Goal: Task Accomplishment & Management: Complete application form

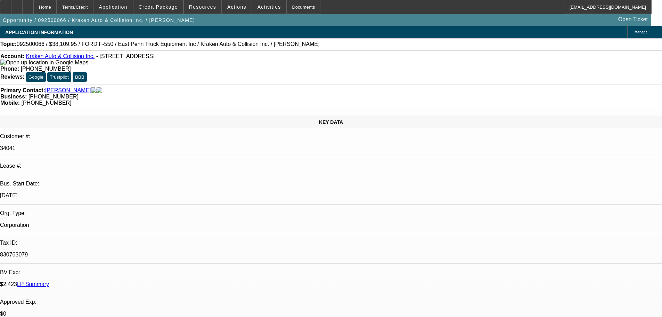
select select "0"
select select "0.1"
select select "4"
select select "0"
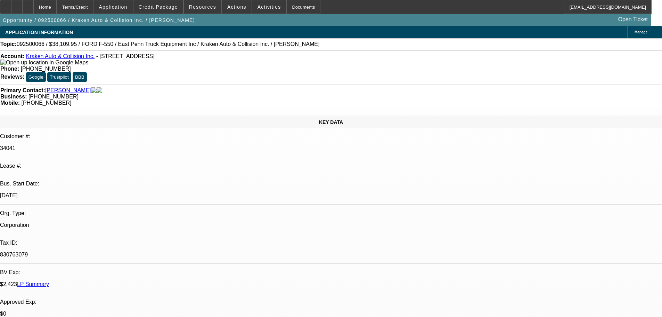
select select "0"
select select "0.1"
select select "4"
select select "0"
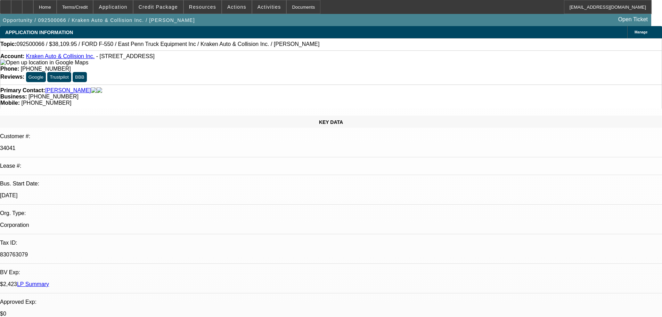
select select "0.1"
select select "4"
select select "0"
select select "0.1"
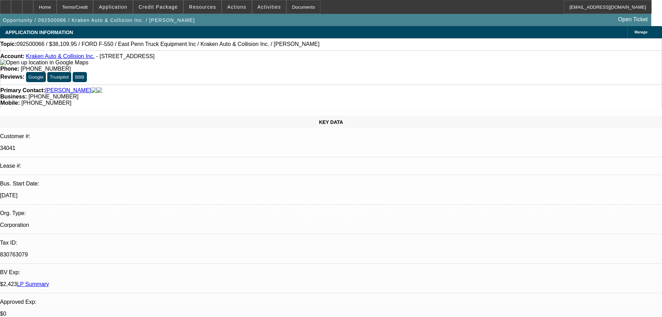
select select "4"
click at [170, 8] on span "Credit Package" at bounding box center [158, 7] width 39 height 6
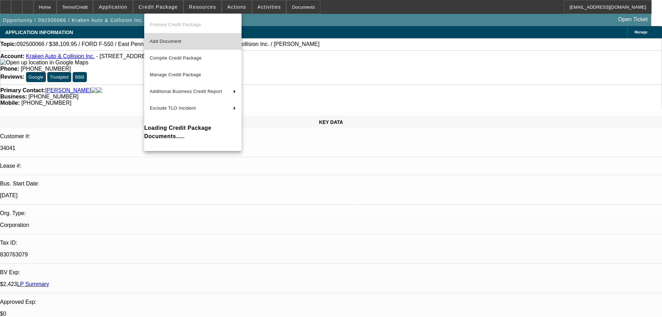
click at [164, 44] on span "Add Document" at bounding box center [193, 41] width 86 height 8
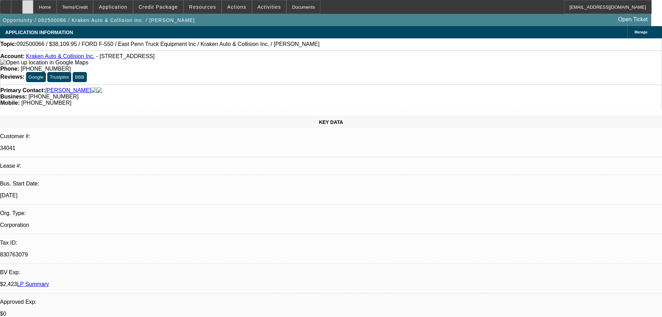
click at [33, 9] on div at bounding box center [27, 7] width 11 height 14
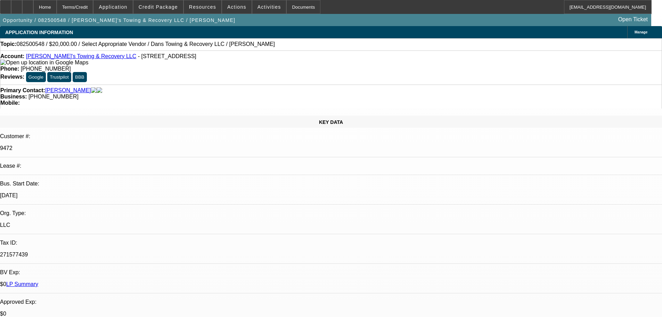
select select "0"
select select "2"
select select "0"
select select "6"
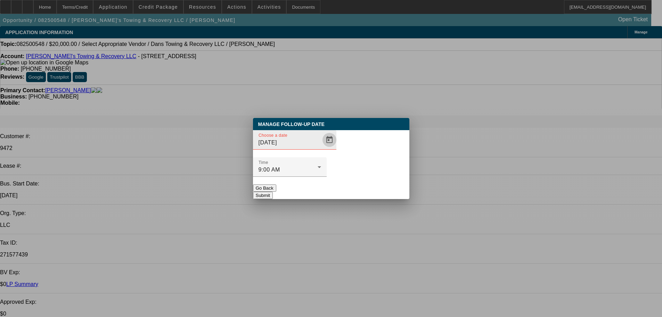
click at [323, 148] on span "Open calendar" at bounding box center [329, 139] width 17 height 17
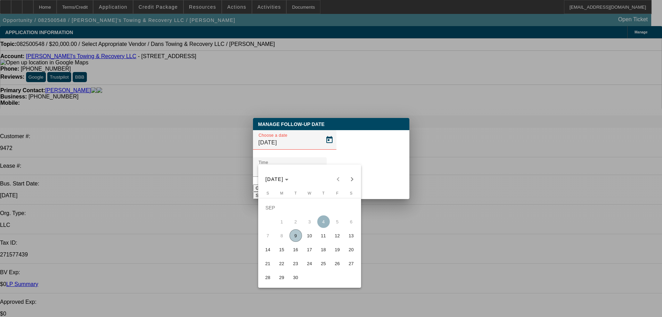
click at [309, 234] on span "10" at bounding box center [310, 235] width 13 height 13
type input "9/10/2025"
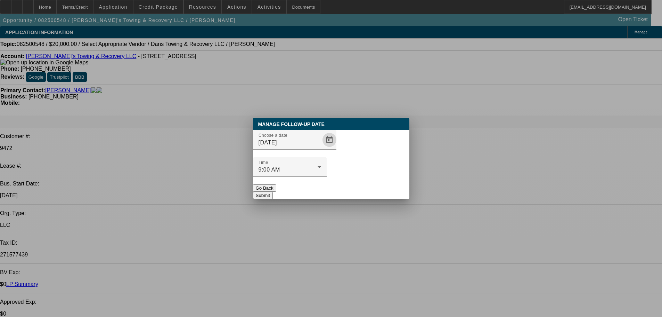
click at [362, 186] on div "Manage Follow-Up Date Choose a date 9/10/2025 Time 9:00 AM Go Back Submit" at bounding box center [331, 158] width 156 height 81
click at [273, 192] on button "Submit" at bounding box center [263, 195] width 20 height 7
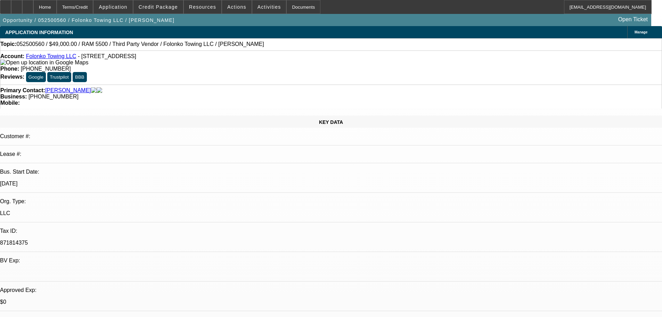
select select "0"
select select "2"
select select "0.1"
select select "4"
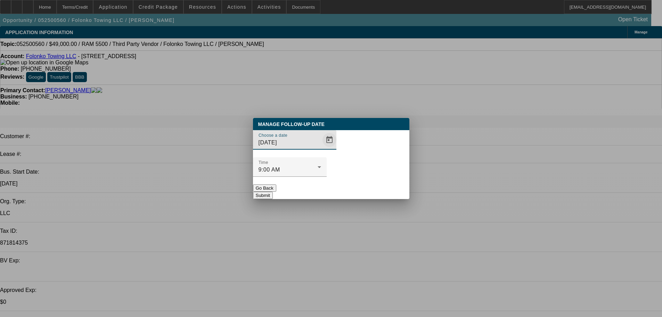
click at [321, 148] on span "Open calendar" at bounding box center [329, 139] width 17 height 17
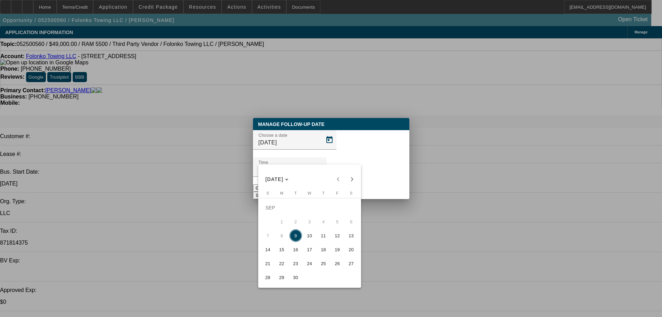
click at [310, 241] on span "10" at bounding box center [310, 235] width 13 height 13
type input "9/10/2025"
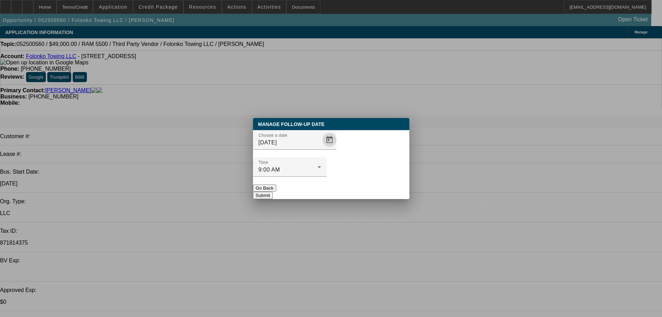
click at [273, 192] on button "Submit" at bounding box center [263, 195] width 20 height 7
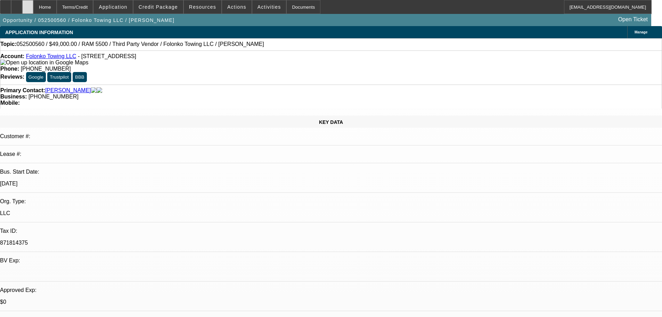
click at [28, 5] on icon at bounding box center [28, 5] width 0 height 0
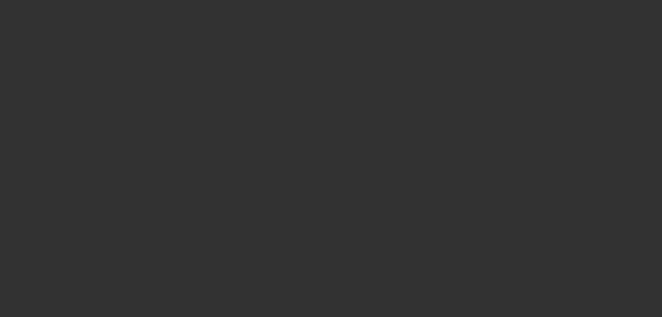
select select "0"
select select "2"
select select "0.1"
select select "4"
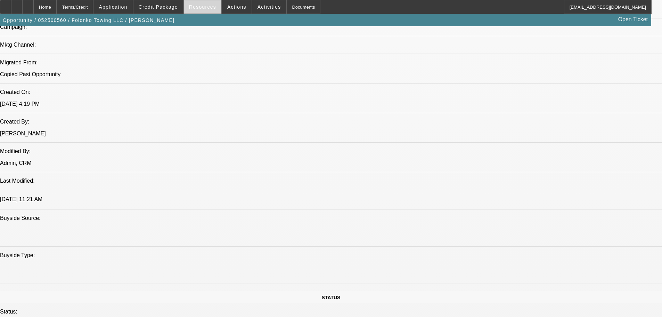
scroll to position [382, 0]
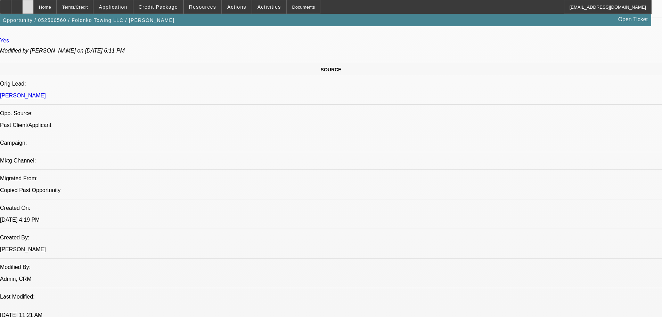
drag, startPoint x: 42, startPoint y: 8, endPoint x: 42, endPoint y: 3, distance: 5.3
click at [33, 3] on div at bounding box center [27, 7] width 11 height 14
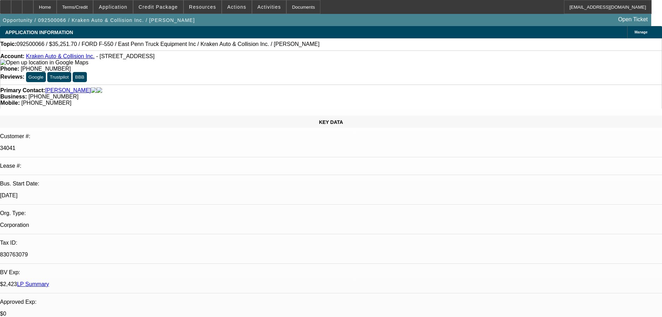
select select "0"
select select "0.1"
select select "4"
select select "0"
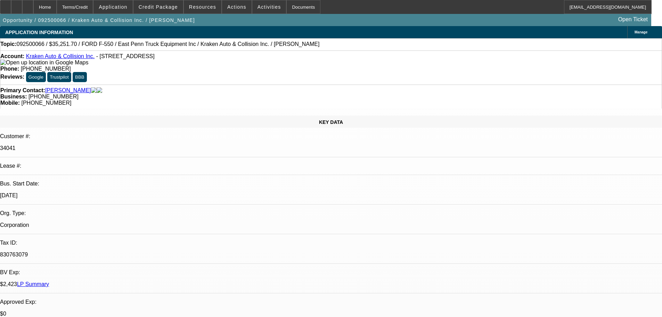
select select "0"
select select "0.1"
select select "4"
select select "0"
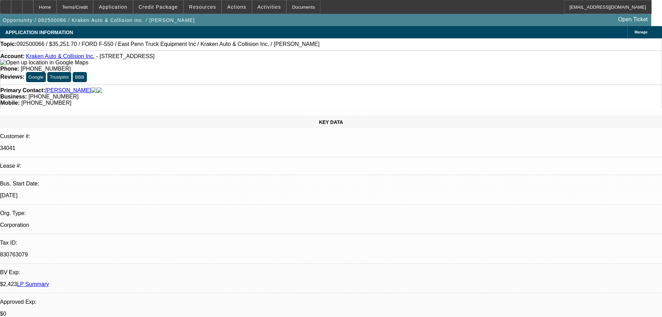
select select "0.1"
select select "4"
select select "0"
select select "0.1"
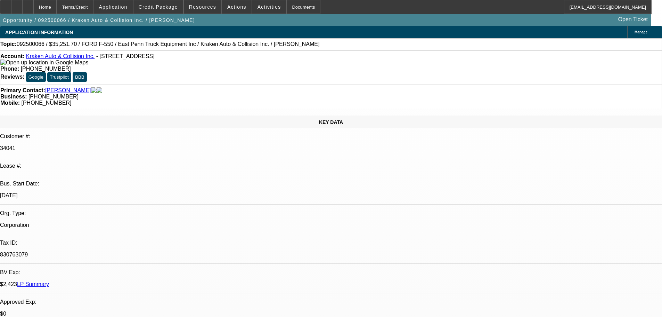
select select "4"
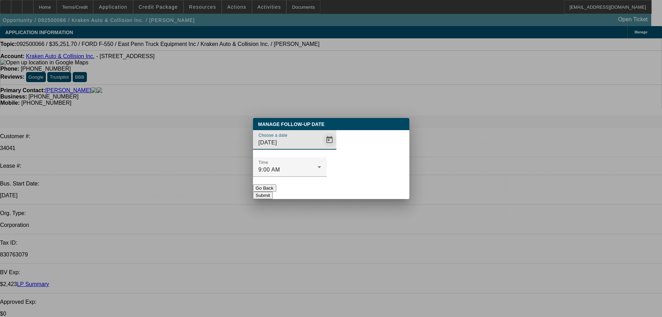
click at [321, 148] on span "Open calendar" at bounding box center [329, 139] width 17 height 17
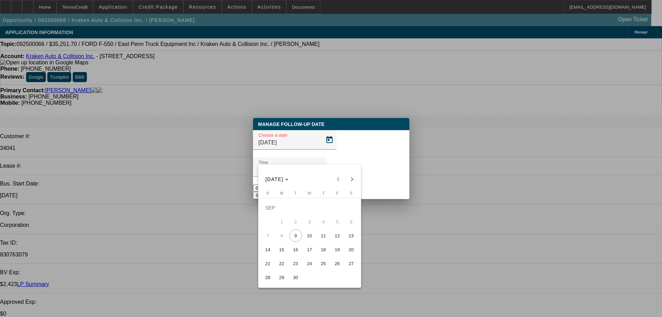
click at [332, 238] on span "12" at bounding box center [337, 235] width 13 height 13
type input "9/12/2025"
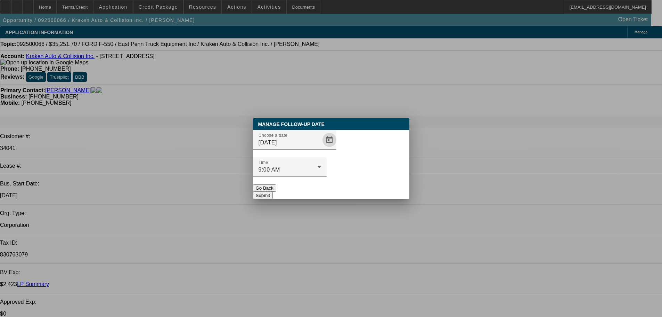
click at [327, 177] on div at bounding box center [290, 181] width 74 height 8
click at [273, 192] on button "Submit" at bounding box center [263, 195] width 20 height 7
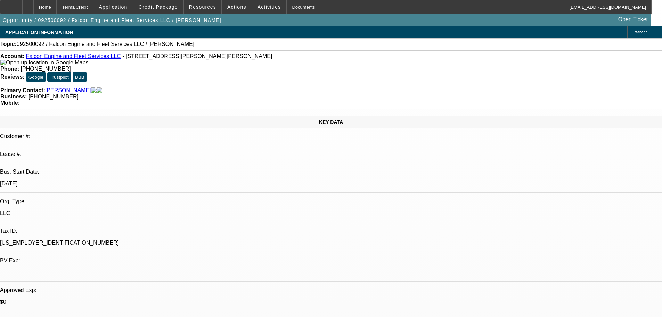
select select "0"
select select "2"
select select "0.1"
select select "4"
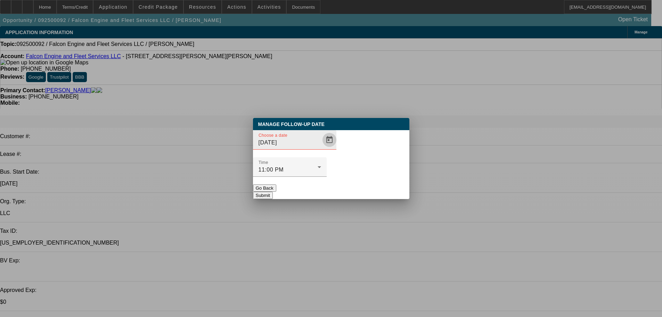
click at [321, 148] on span "Open calendar" at bounding box center [329, 139] width 17 height 17
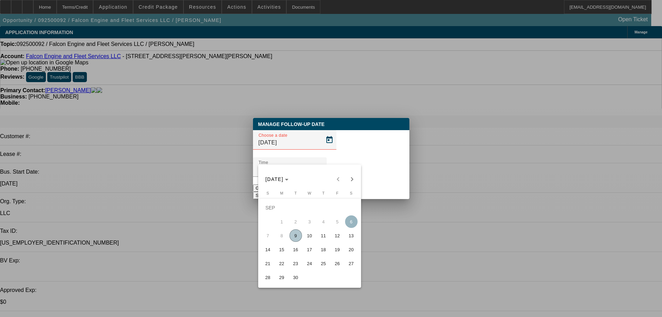
click at [310, 237] on span "10" at bounding box center [310, 235] width 13 height 13
type input "[DATE]"
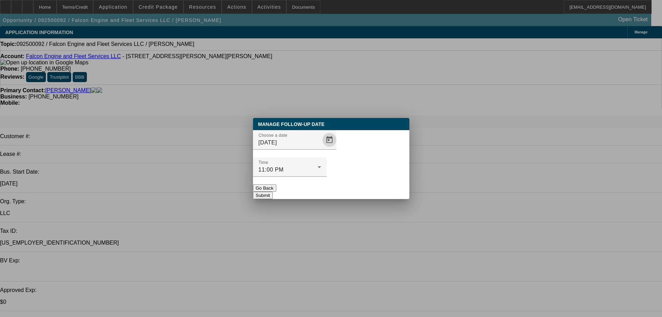
click at [273, 192] on button "Submit" at bounding box center [263, 195] width 20 height 7
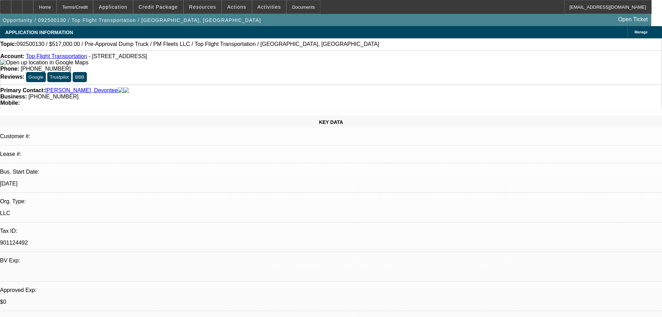
select select "0"
select select "2"
select select "0.1"
select select "4"
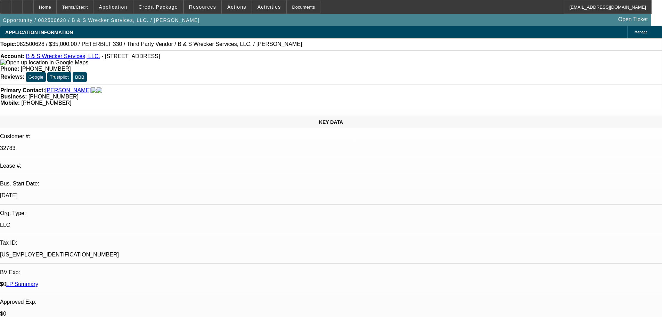
select select "0"
select select "6"
select select "0"
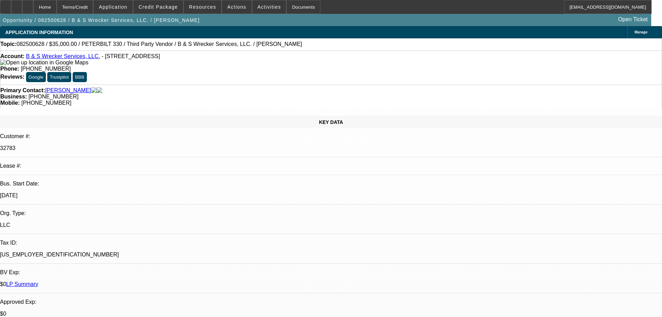
select select "0"
select select "6"
select select "0"
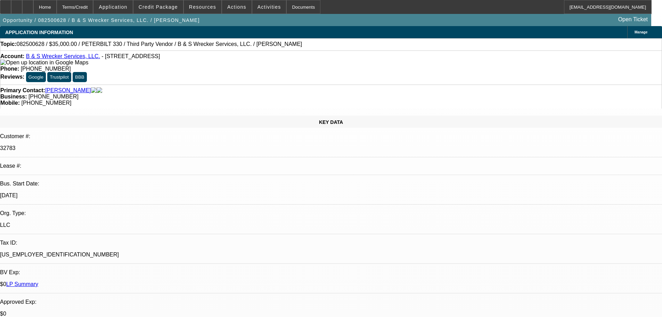
select select "0"
select select "6"
click at [33, 5] on div at bounding box center [27, 7] width 11 height 14
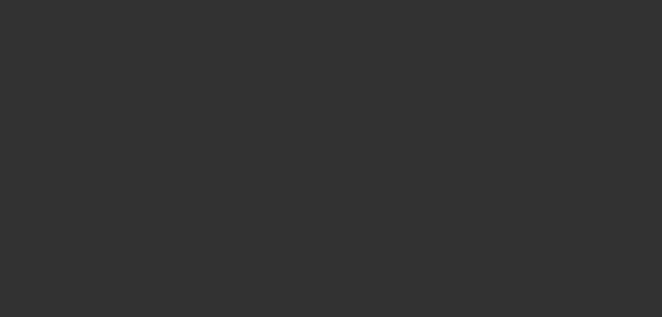
drag, startPoint x: 0, startPoint y: 0, endPoint x: 242, endPoint y: 55, distance: 248.4
click at [242, 55] on div at bounding box center [331, 158] width 662 height 317
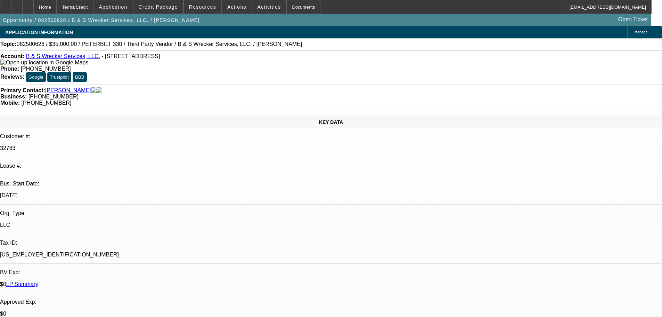
select select "0"
select select "6"
select select "0"
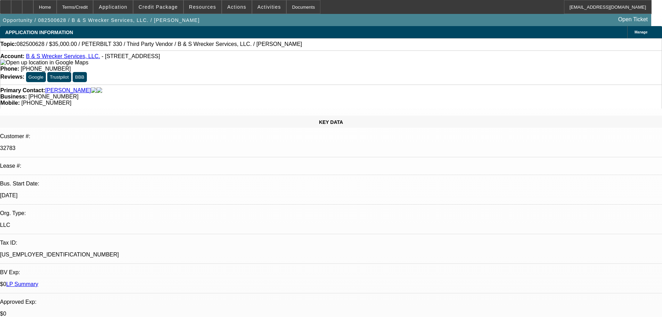
select select "0"
select select "6"
select select "0"
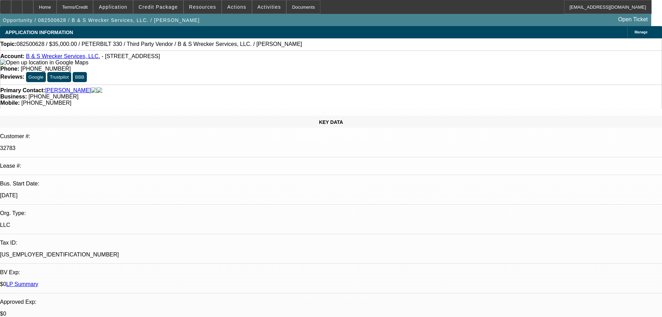
select select "0"
select select "6"
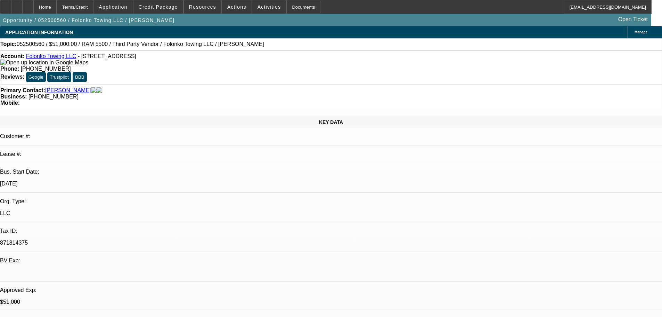
select select "0"
select select "2"
select select "0.1"
select select "4"
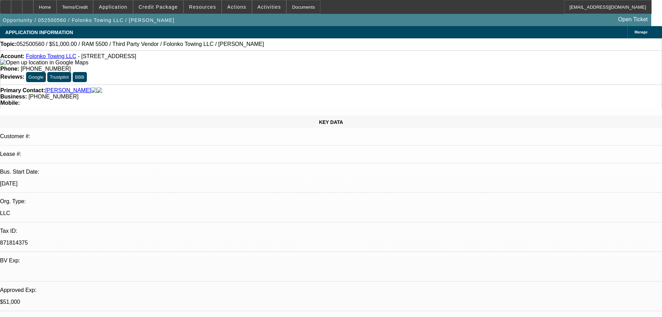
select select "0"
select select "2"
select select "0.1"
select select "4"
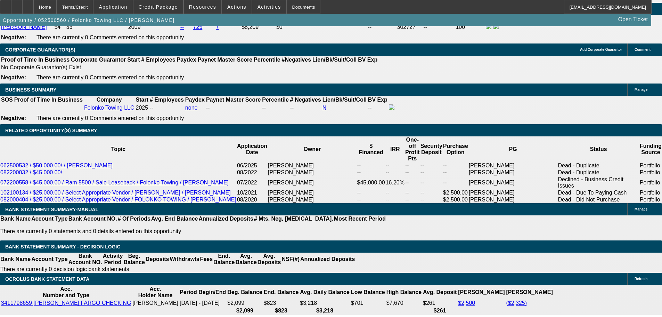
drag, startPoint x: 514, startPoint y: 75, endPoint x: 520, endPoint y: 69, distance: 8.4
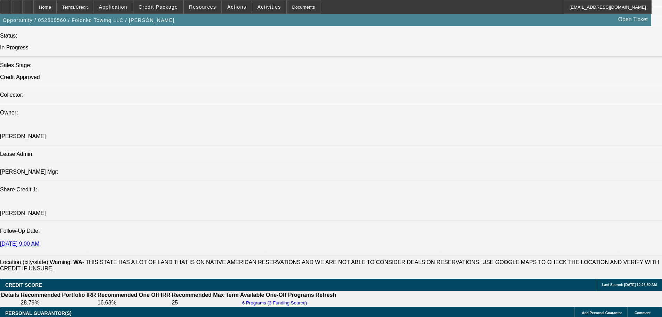
scroll to position [730, 0]
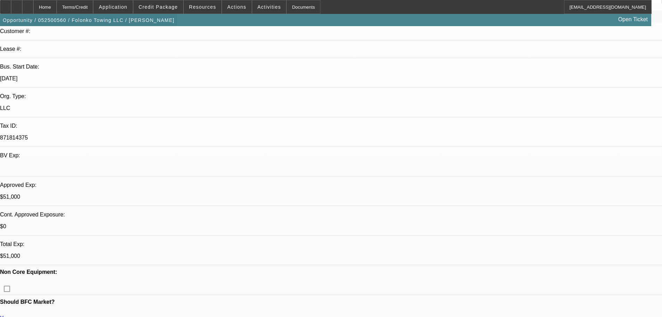
scroll to position [35, 0]
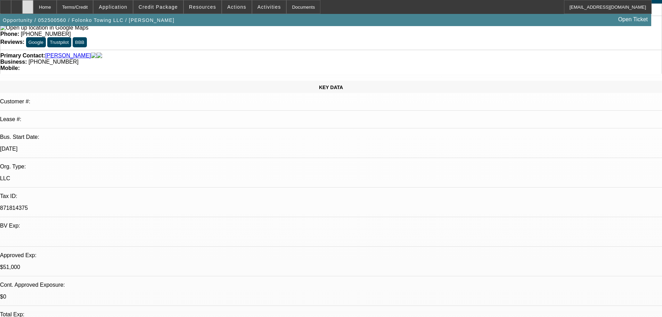
click at [33, 5] on div at bounding box center [27, 7] width 11 height 14
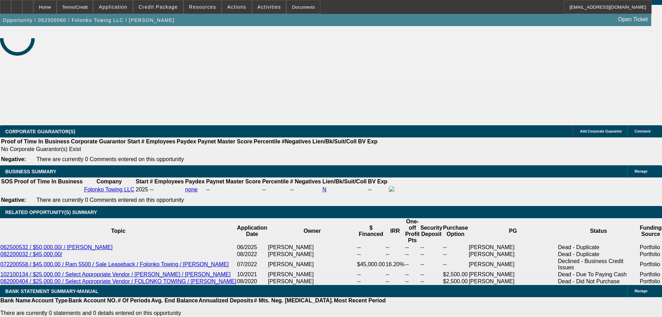
select select "0"
select select "2"
select select "0.1"
select select "4"
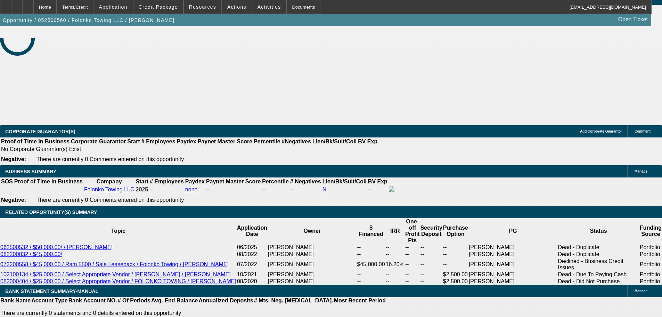
select select "0"
select select "2"
select select "0.1"
select select "4"
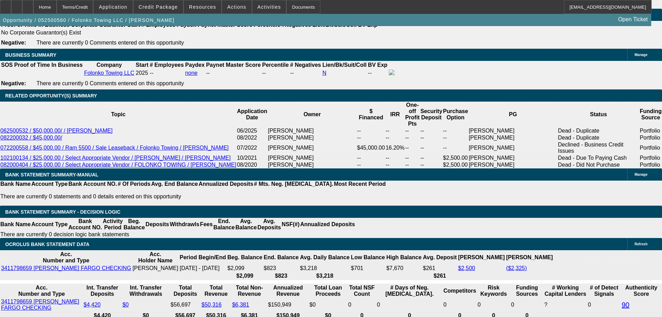
scroll to position [973, 0]
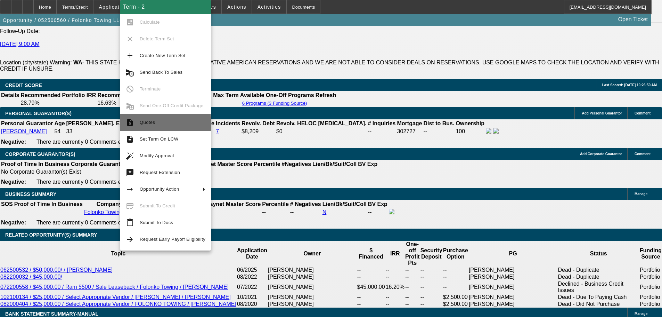
click at [165, 125] on span "Quotes" at bounding box center [173, 122] width 66 height 8
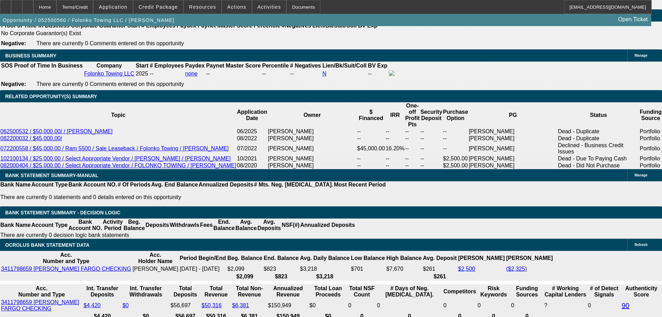
scroll to position [1112, 0]
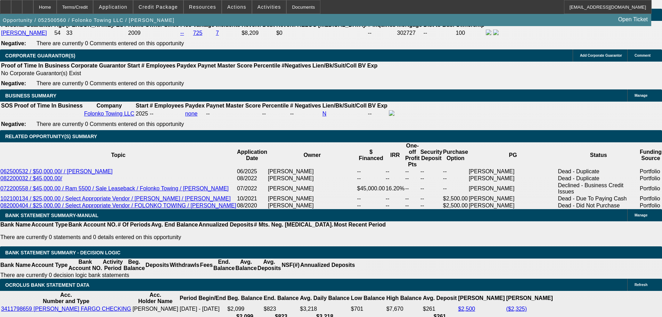
scroll to position [1008, 0]
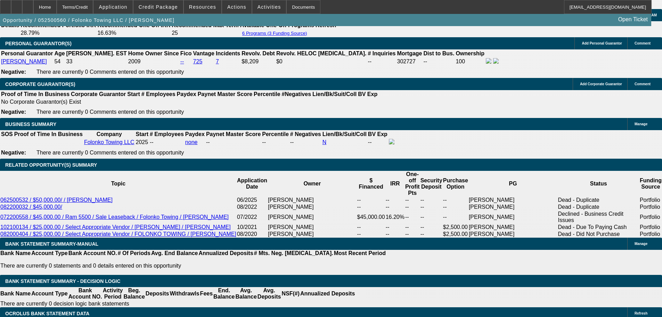
scroll to position [1043, 0]
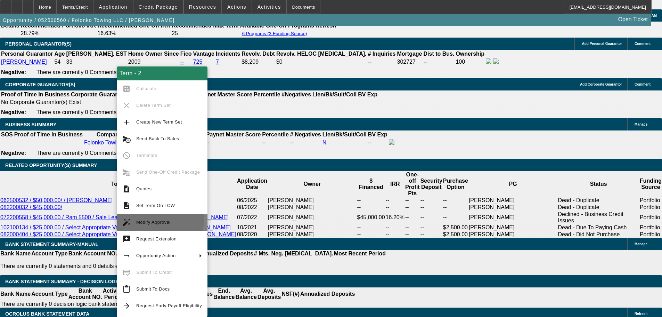
click at [145, 219] on span "Modify Approval" at bounding box center [169, 222] width 66 height 8
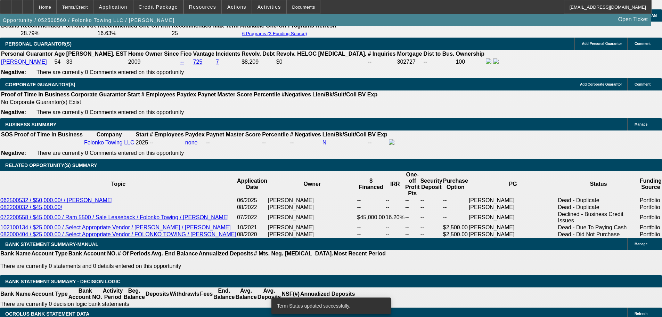
select select "0"
select select "2"
select select "0.1"
select select "4"
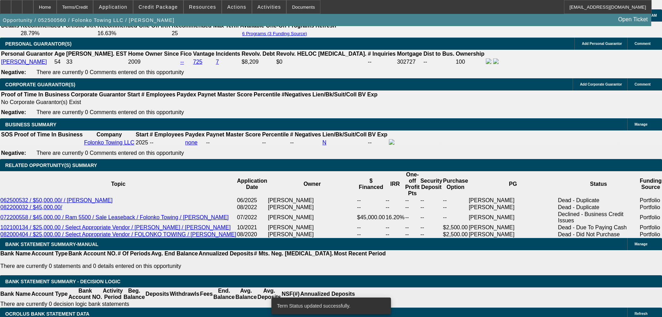
select select "0"
select select "2"
select select "0.1"
select select "4"
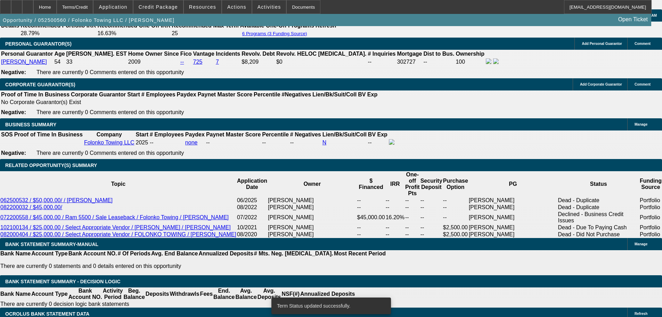
select select "0"
select select "2"
select select "0.1"
select select "4"
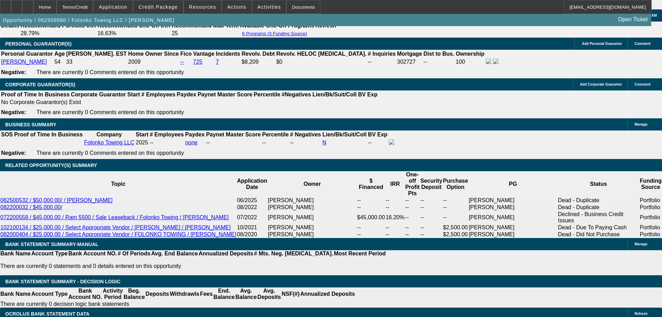
type input "$25,000.00"
type input "UNKNOWN"
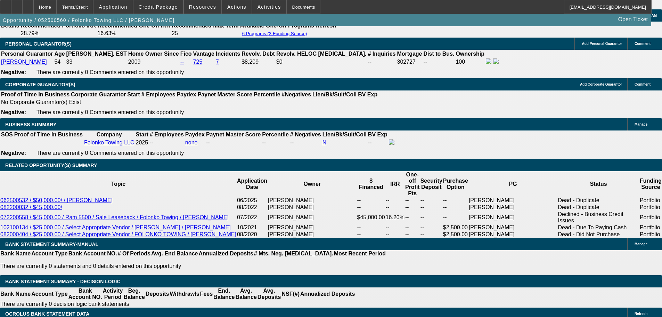
type input "$1,536.77"
type input "$3,073.54"
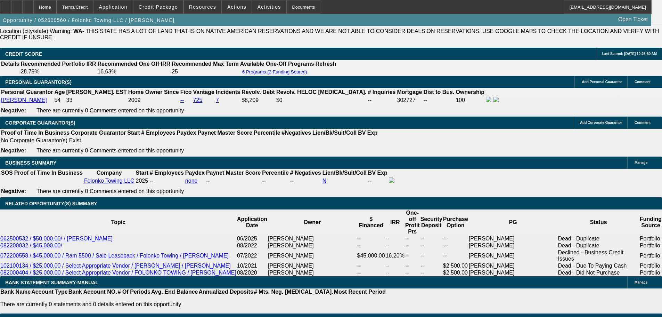
scroll to position [973, 0]
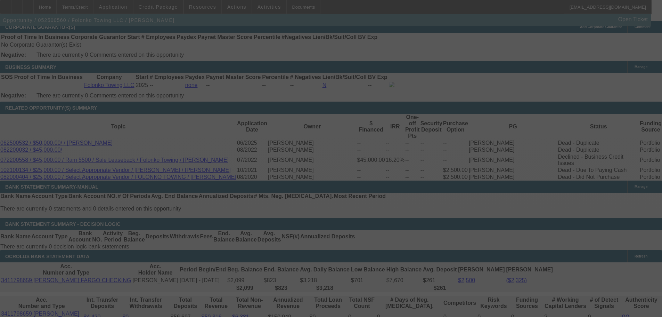
scroll to position [1112, 0]
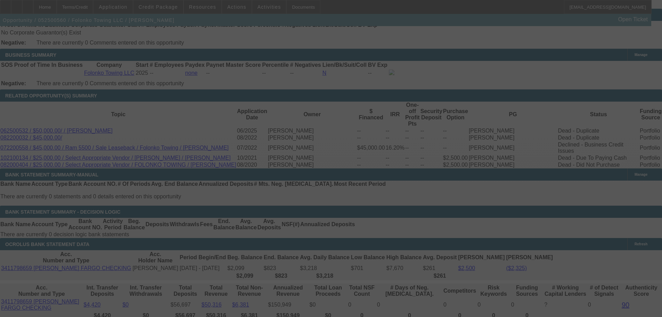
select select "0"
select select "2"
select select "0.1"
select select "4"
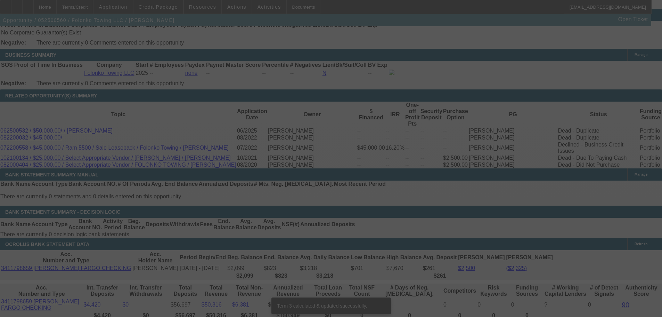
scroll to position [1109, 0]
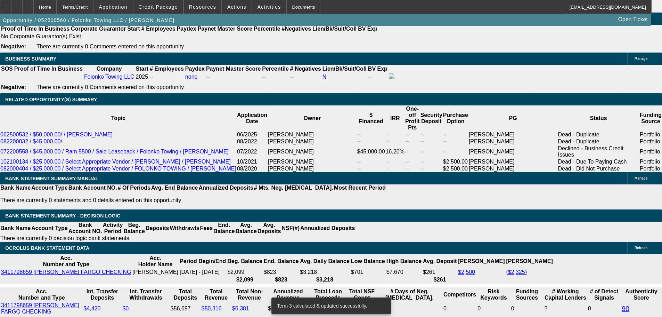
type input "1"
type input "UNKNOWN"
type input "16"
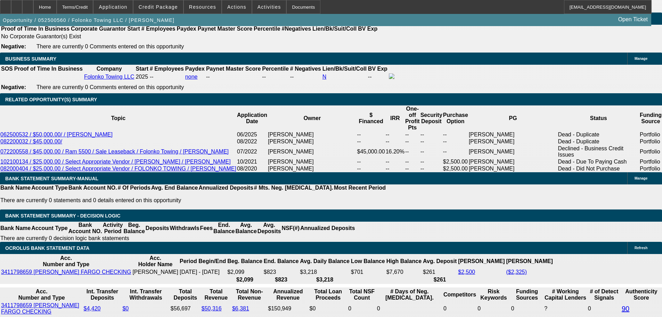
type input "$1,283.56"
type input "$2,567.12"
type input "$1,510.28"
type input "$3,020.56"
type input "16"
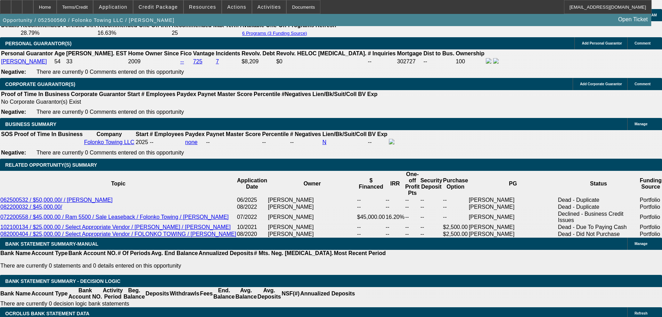
scroll to position [1039, 0]
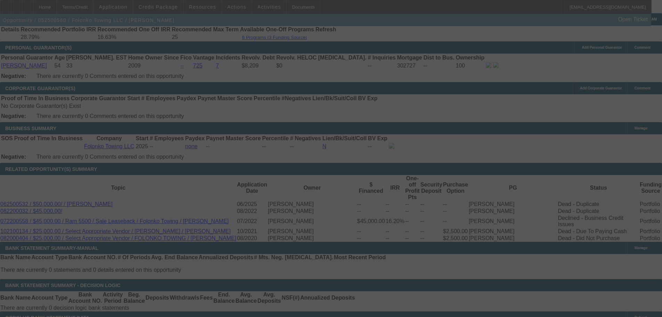
select select "0"
select select "2"
select select "0.1"
select select "4"
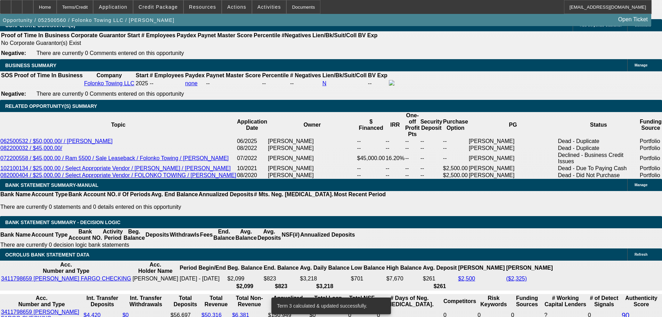
scroll to position [1109, 0]
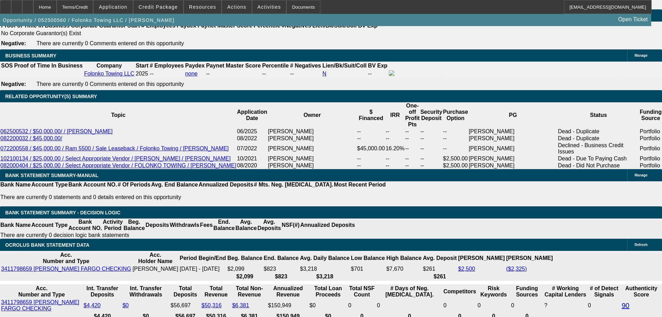
scroll to position [1112, 0]
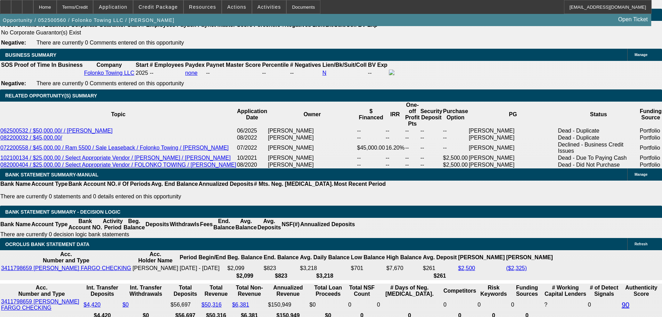
type input "$7,000.00"
type input "UNKNOWN"
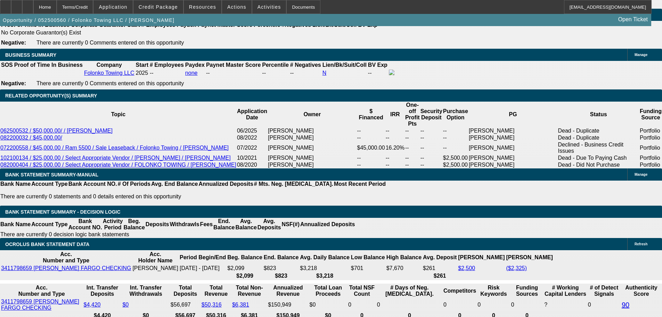
type input "$4,668.12"
type input "$2,334.06"
type input "18"
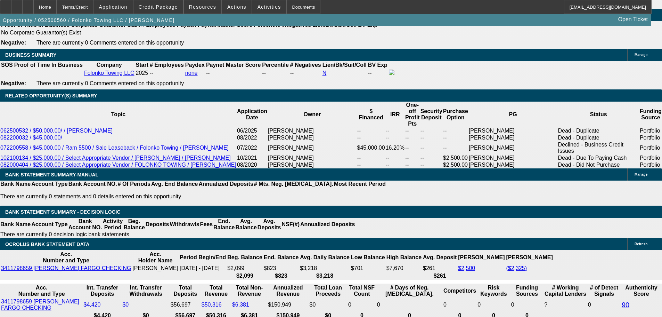
type input "$103,360.00"
type input "$51,680.00"
type input "$6,411.36"
type input "$3,205.68"
type input "18"
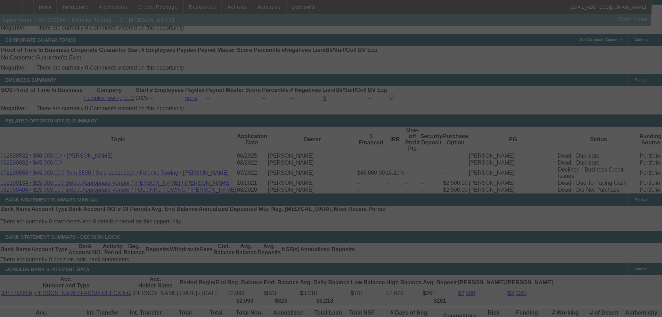
scroll to position [1112, 0]
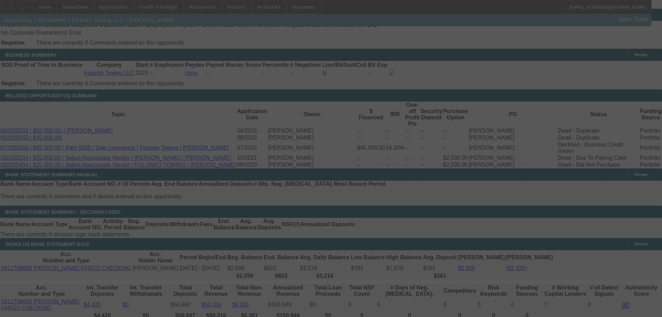
select select "0"
select select "2"
select select "0.1"
select select "4"
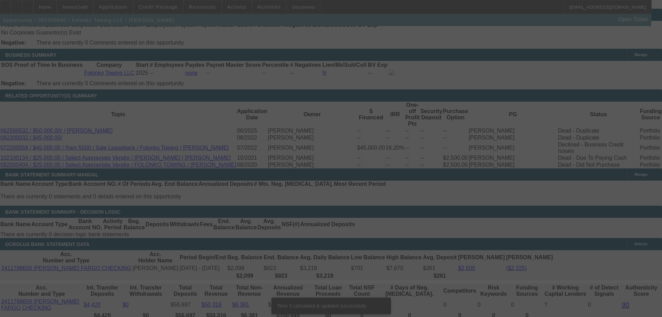
scroll to position [1109, 0]
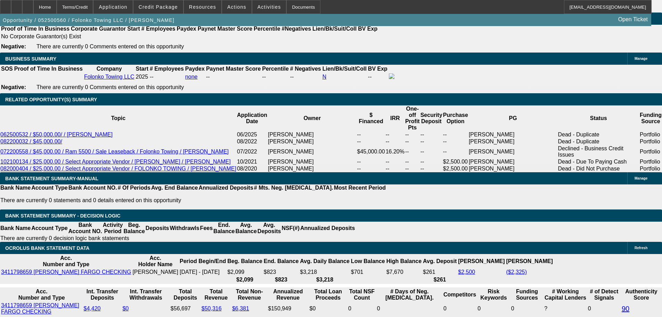
type input "319"
type input "$62.00"
type input "UNKNOWN"
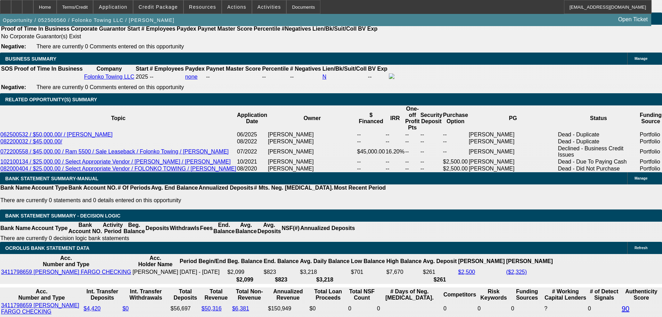
type input "3199"
type input "15.7"
type input "$6,398.00"
type input "$3,199.00"
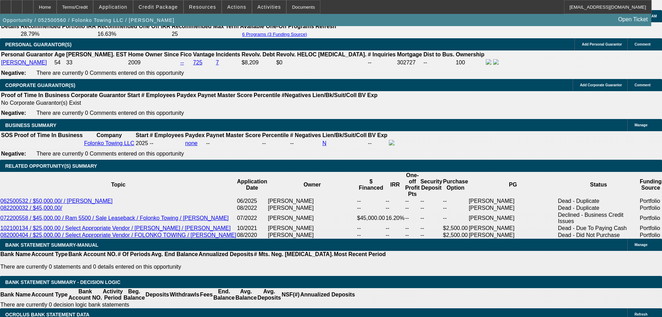
scroll to position [1039, 0]
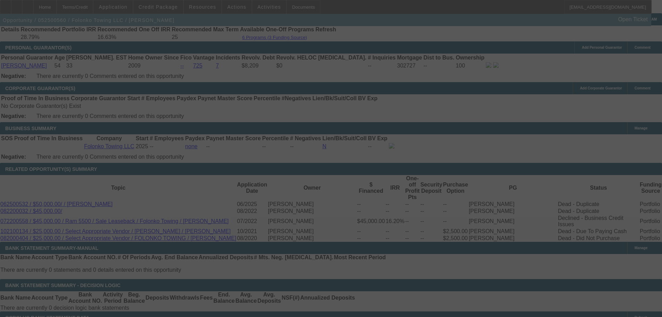
select select "0"
select select "2"
select select "0.1"
select select "4"
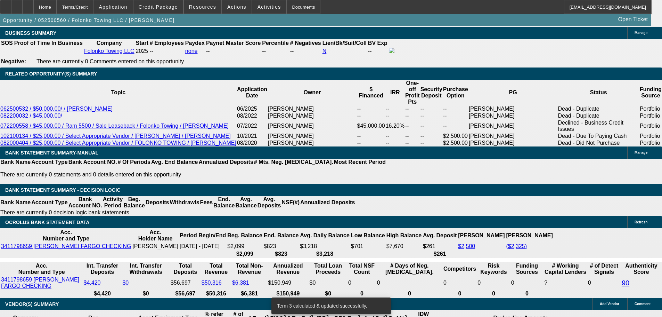
scroll to position [1143, 0]
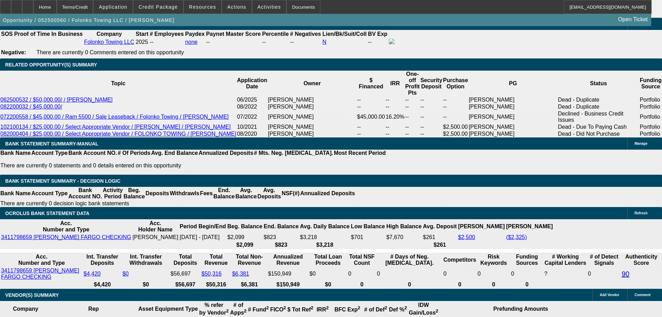
type input "29"
type input "$58.00"
type input "UNKNOWN"
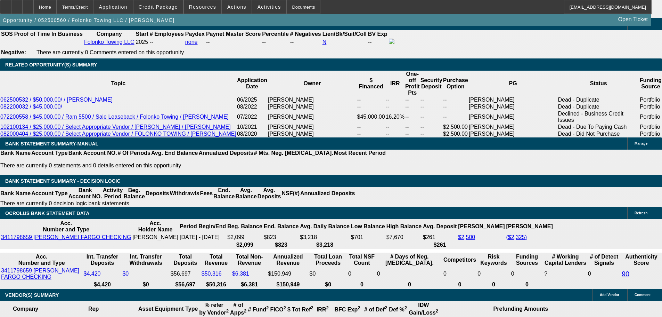
type input "2999"
type input "$5,998.00"
type input "7.3"
type input "2"
type input "3149"
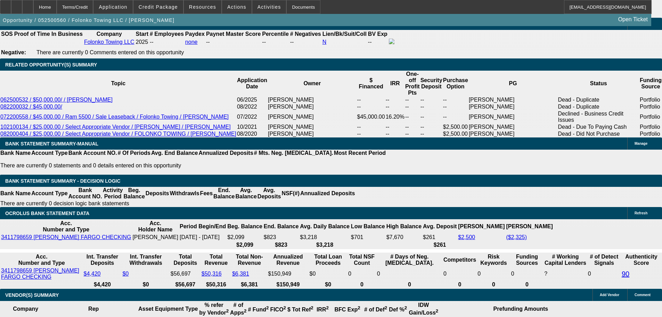
type input "$6,298.00"
type input "13.6"
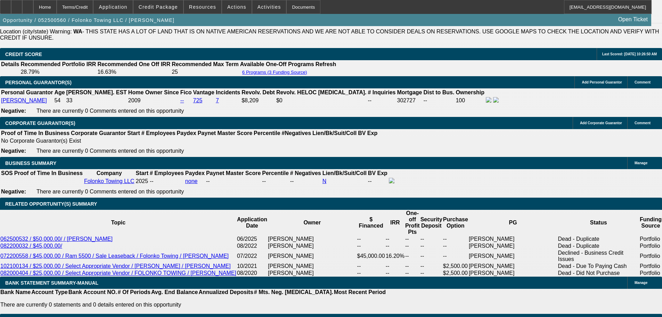
type input "$3,149.00"
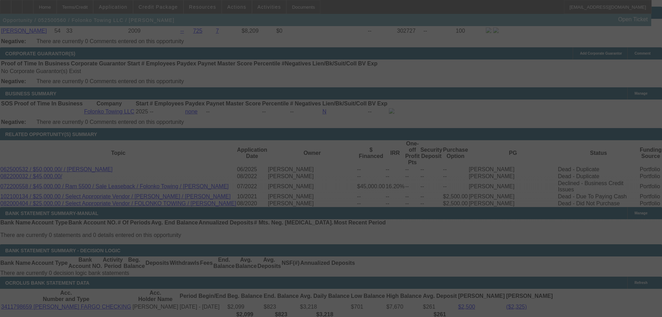
scroll to position [1109, 0]
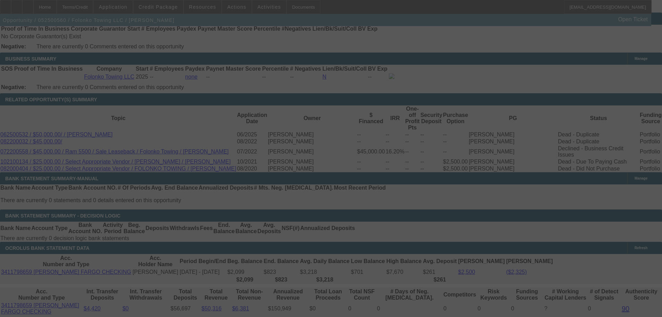
select select "0"
select select "2"
select select "0.1"
select select "4"
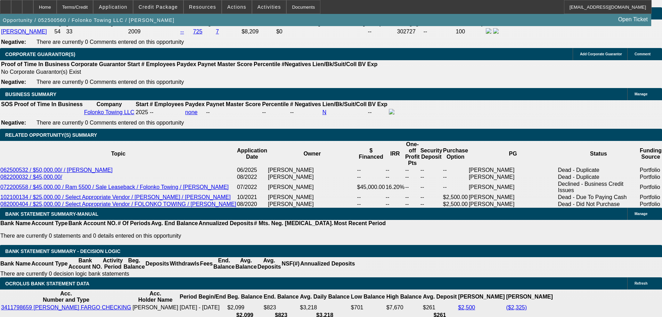
scroll to position [1074, 0]
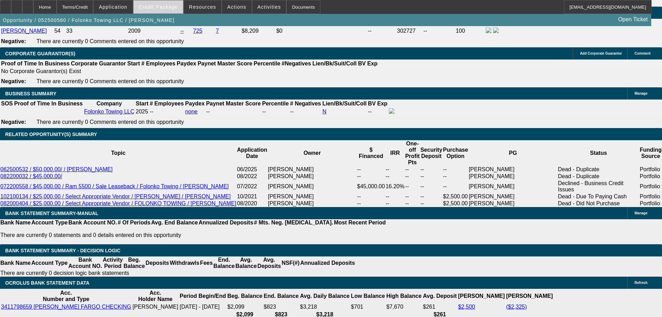
click at [168, 3] on span at bounding box center [158, 7] width 50 height 17
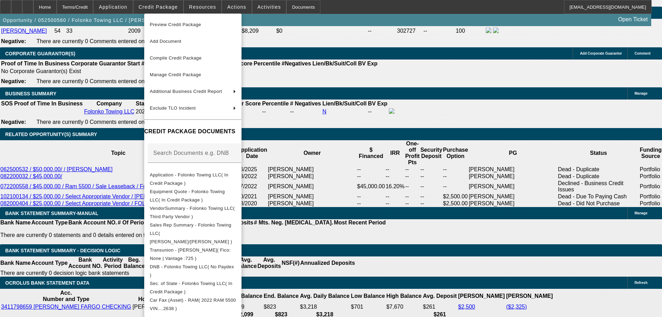
click at [113, 86] on div at bounding box center [331, 158] width 662 height 317
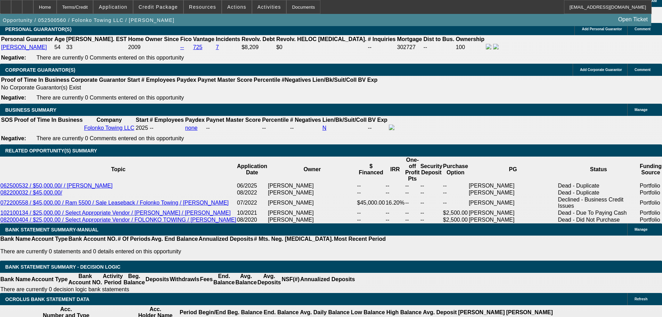
scroll to position [1213, 0]
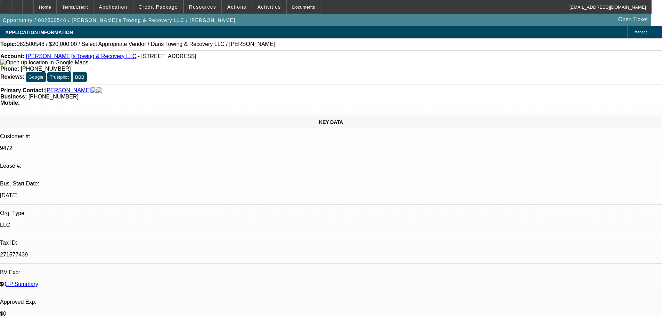
select select "0"
select select "2"
select select "0"
select select "6"
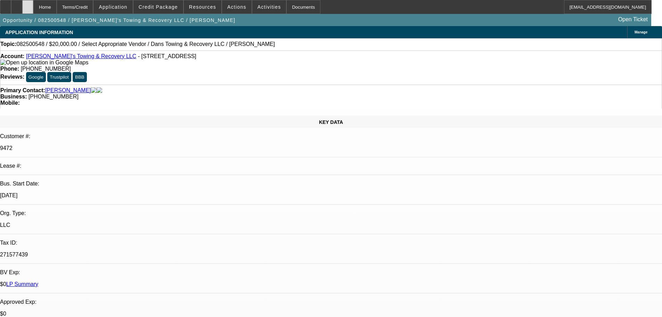
click at [33, 8] on div at bounding box center [27, 7] width 11 height 14
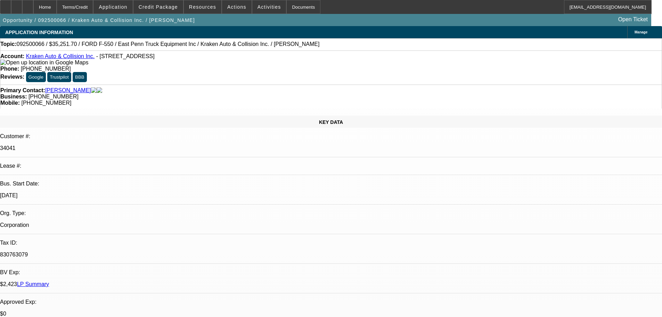
select select "0"
select select "0.1"
select select "4"
select select "0"
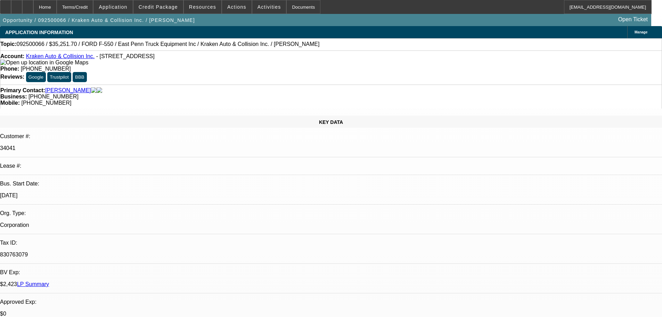
select select "0"
select select "0.1"
select select "4"
select select "0"
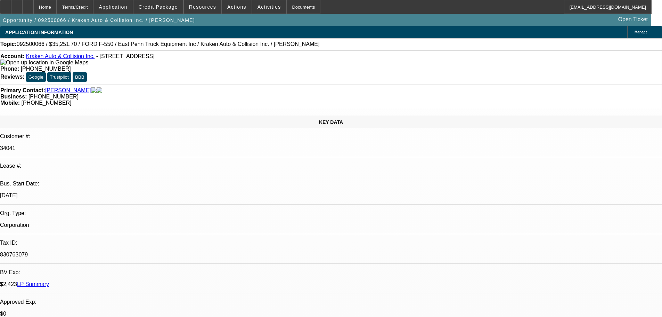
select select "0.1"
select select "4"
select select "0"
select select "0.1"
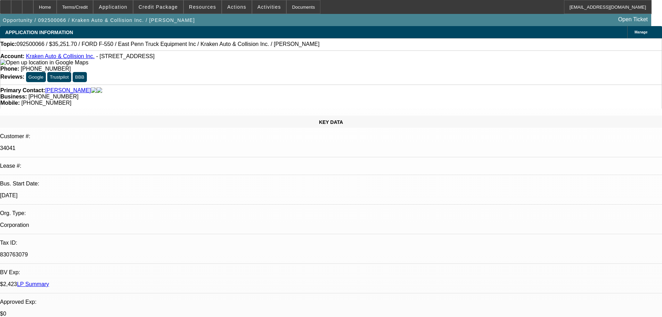
select select "4"
select select "0"
select select "0.1"
select select "4"
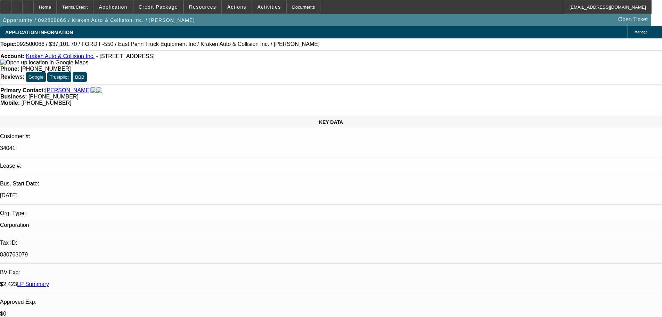
select select "0"
select select "0.1"
select select "4"
select select "0"
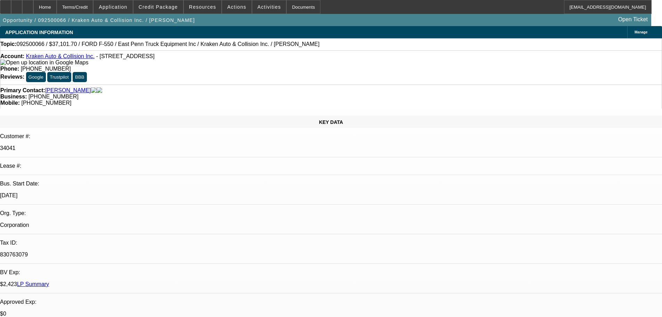
select select "0"
select select "0.1"
select select "4"
select select "0"
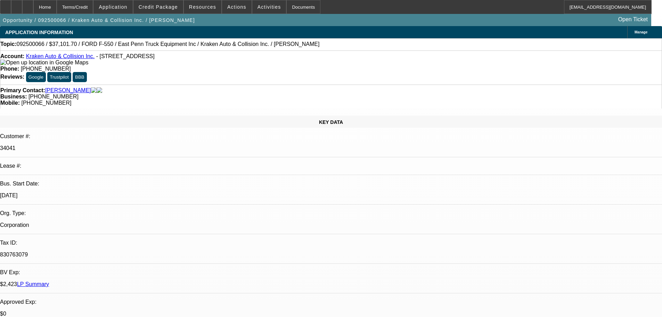
select select "0.1"
select select "4"
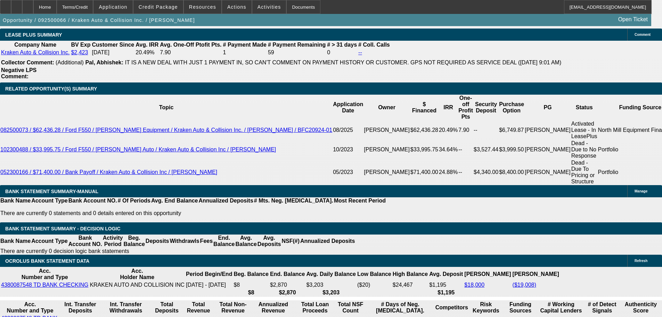
scroll to position [1078, 0]
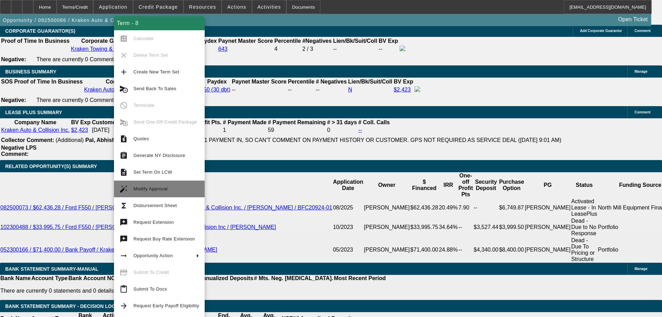
click at [162, 189] on span "Modify Approval" at bounding box center [150, 188] width 34 height 5
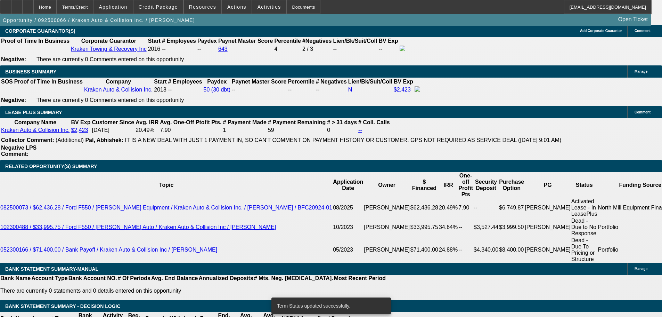
select select "0"
select select "0.1"
select select "4"
select select "0"
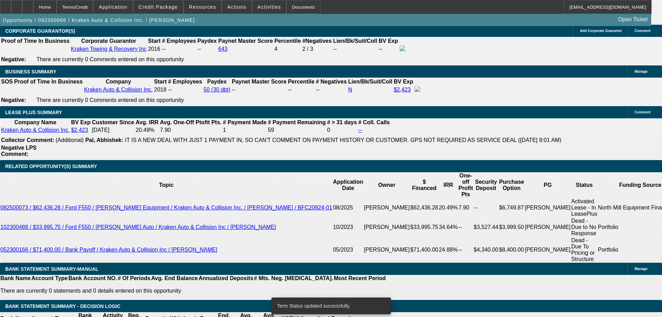
select select "0"
select select "0.1"
select select "4"
select select "0"
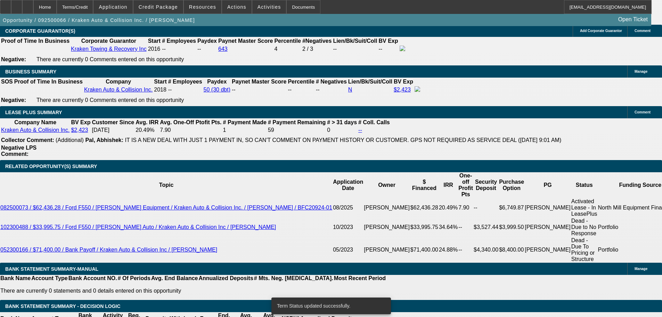
select select "0.1"
select select "4"
select select "0"
select select "0.1"
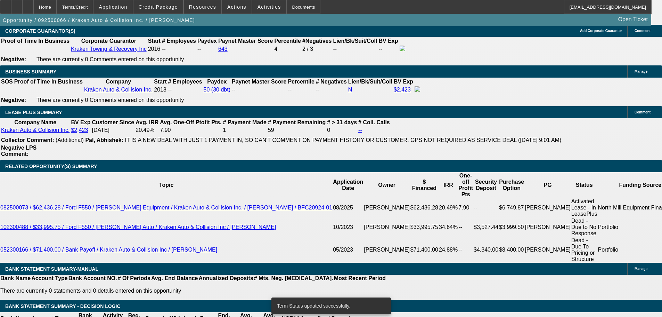
select select "4"
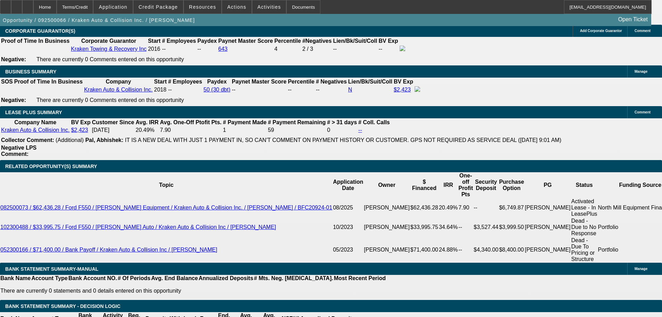
type input "13"
type input "UNKNOWN"
type input "1300"
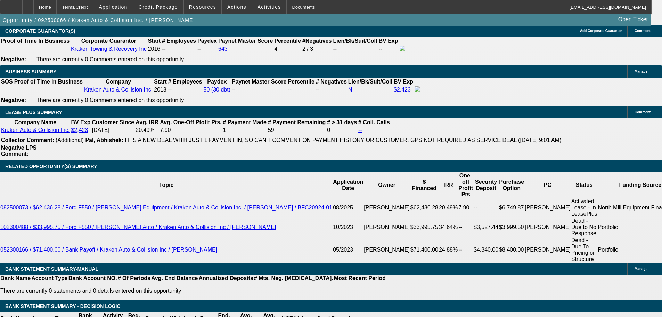
type input "8"
type input "$1,300.00"
select select "0.15"
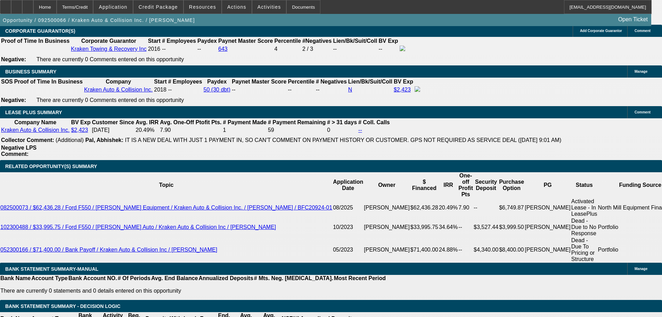
type input "$5,716.49"
type input "1300"
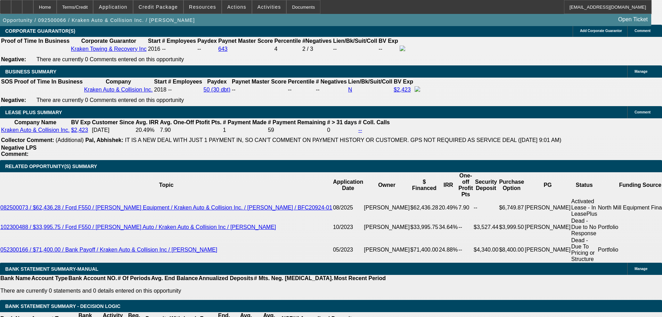
type input "14.9"
type input "$1,300.00"
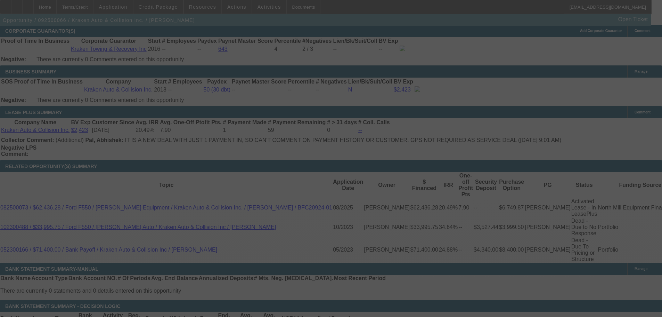
select select "0.15"
select select "0"
select select "0.1"
select select "4"
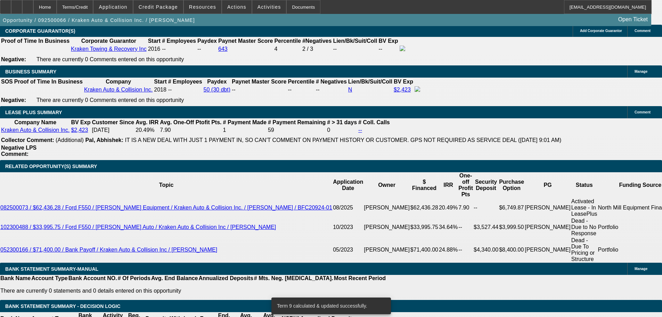
scroll to position [1182, 0]
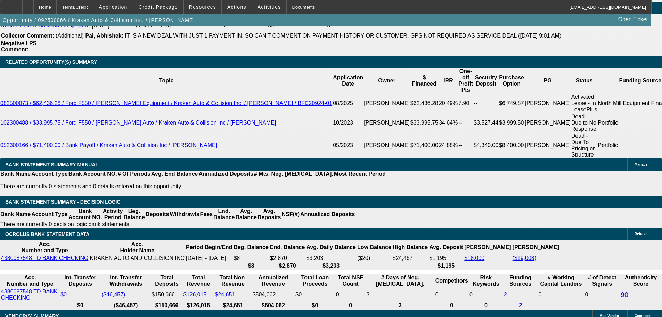
select select "0.1"
type input "$3,810.99"
type input "UNKNOWN"
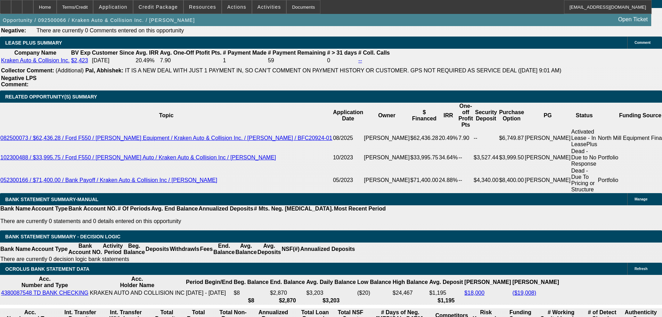
type input "1300"
type input "10.2"
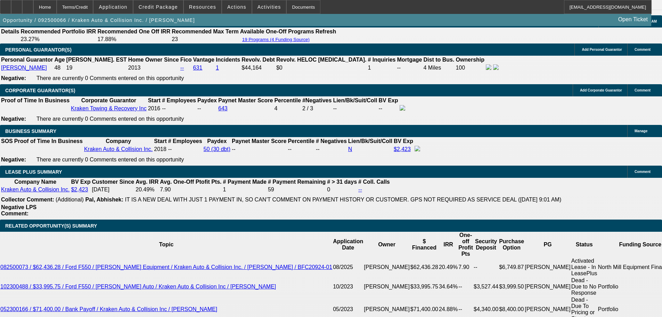
scroll to position [1008, 0]
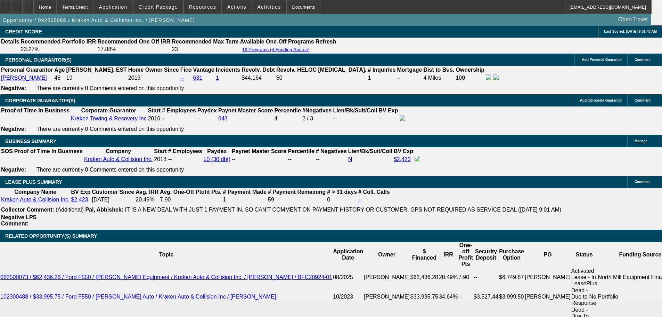
type input "$1,300.00"
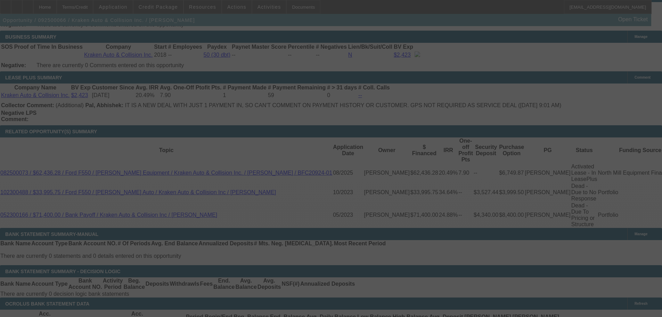
scroll to position [1147, 0]
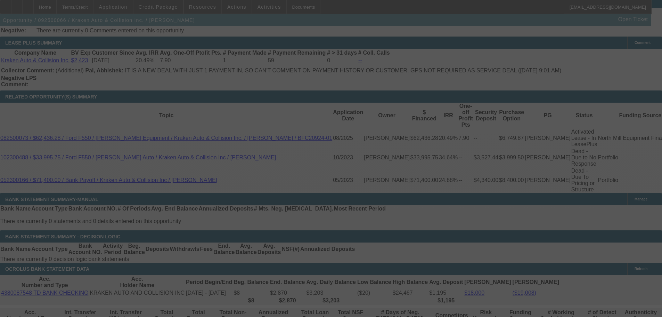
select select "0.1"
select select "0"
select select "0.1"
select select "4"
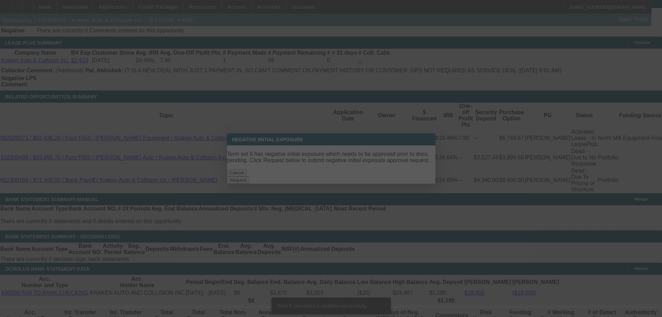
scroll to position [0, 0]
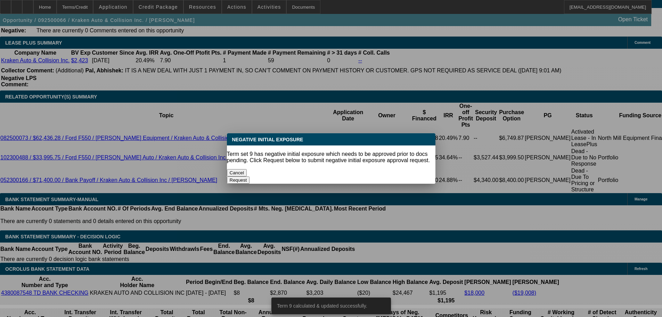
click at [247, 169] on button "Cancel" at bounding box center [237, 172] width 20 height 7
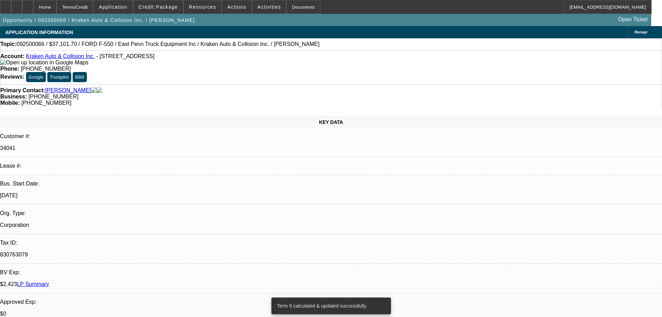
scroll to position [1147, 0]
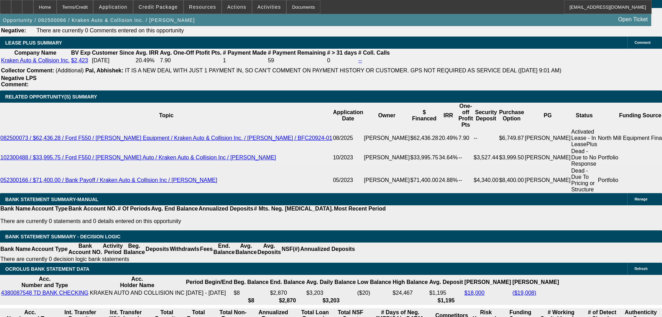
type input "$4,000.00"
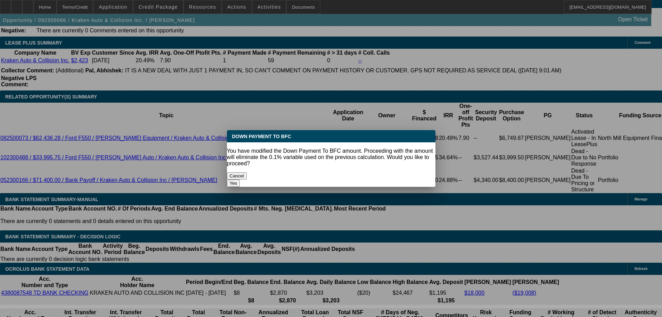
click at [131, 96] on body "Home Terms/Credit Application Credit Package Resources Actions Activities Docum…" at bounding box center [331, 248] width 662 height 2791
click at [240, 179] on button "Yes" at bounding box center [233, 182] width 13 height 7
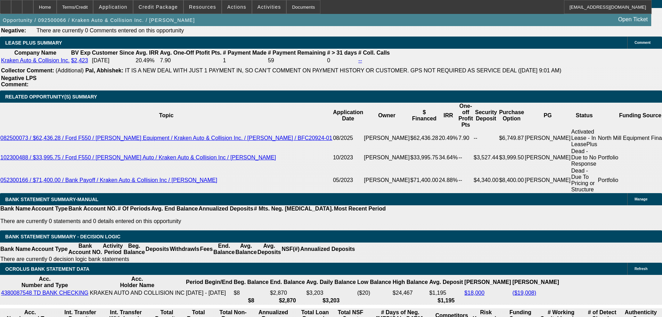
select select "0"
type input "UNKNOWN"
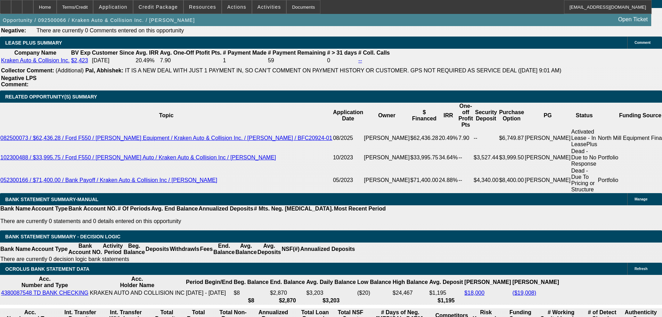
type input "1300"
type input "10.6"
type input "$1,300.00"
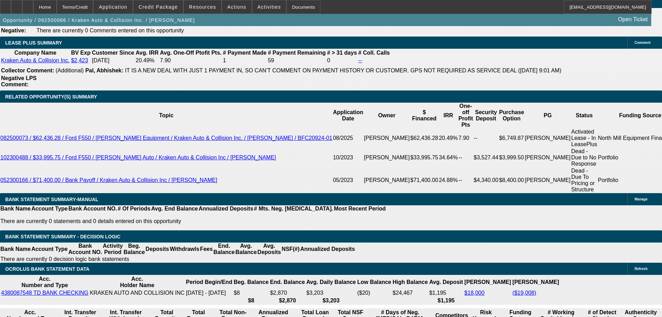
scroll to position [1043, 0]
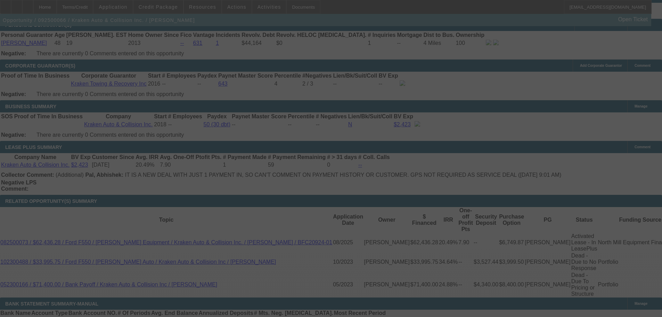
select select "0"
select select "0.1"
select select "4"
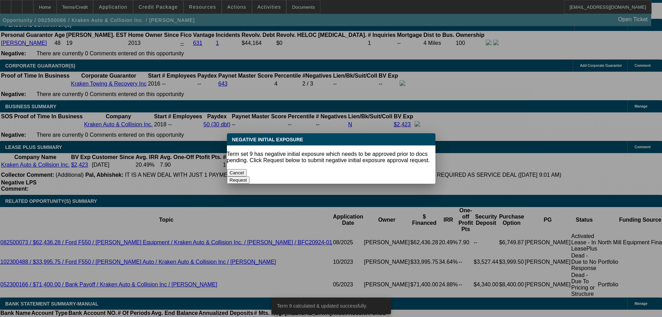
scroll to position [0, 0]
click at [247, 170] on button "Cancel" at bounding box center [237, 172] width 20 height 7
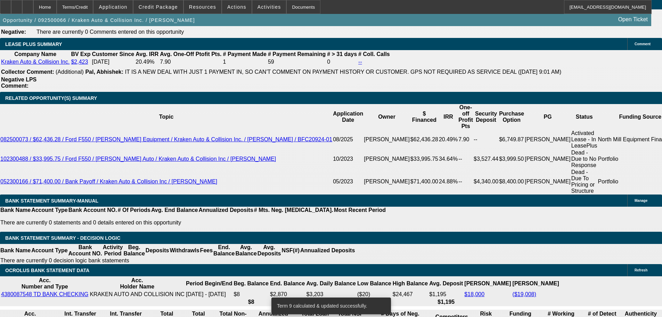
scroll to position [1147, 0]
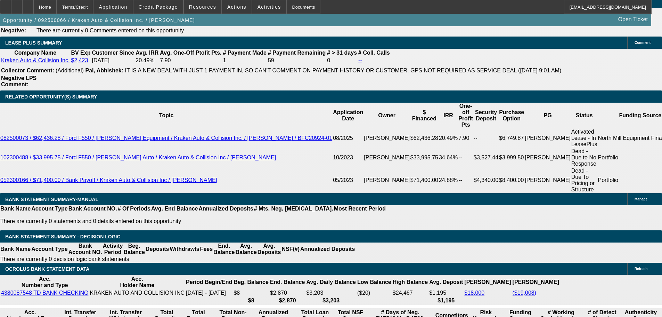
type input "$5,000.00"
type input "UNKNOWN"
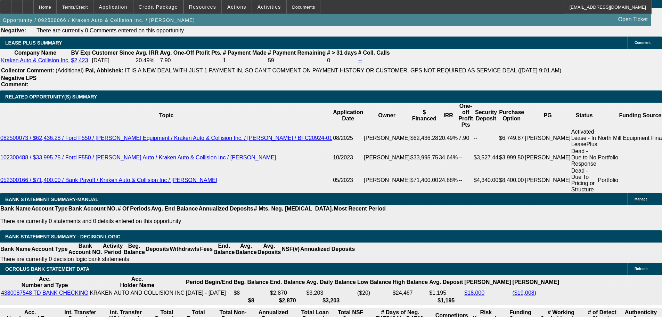
type input "13"
type input "1300"
type input "13.1"
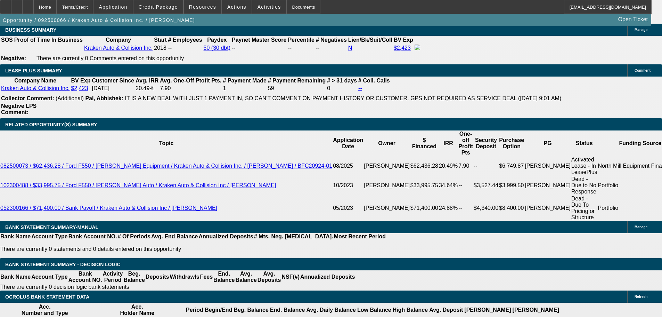
type input "$1,300.00"
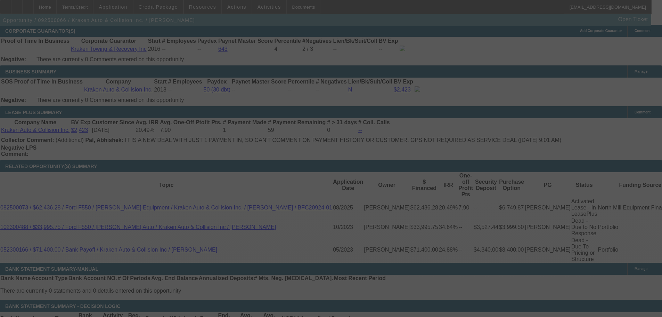
scroll to position [1147, 0]
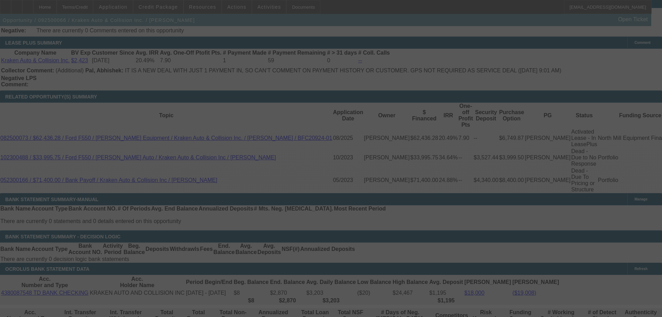
select select "0"
select select "0.1"
select select "4"
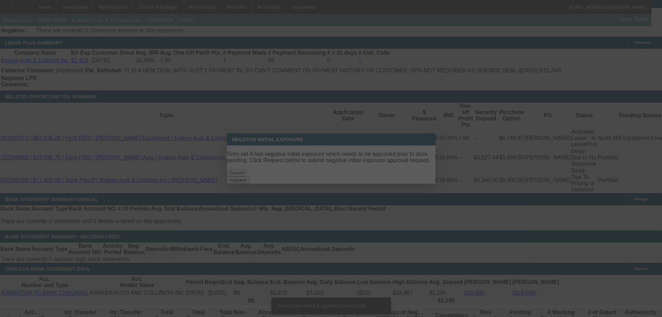
scroll to position [0, 0]
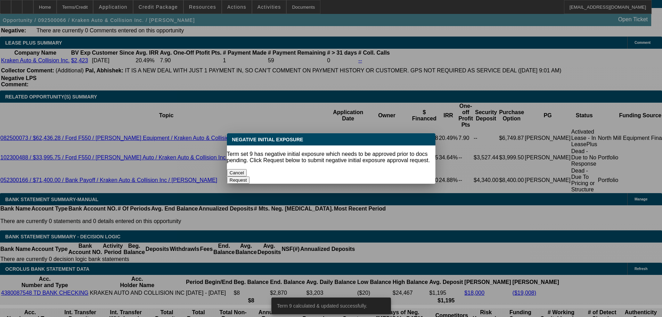
click at [247, 169] on button "Cancel" at bounding box center [237, 172] width 20 height 7
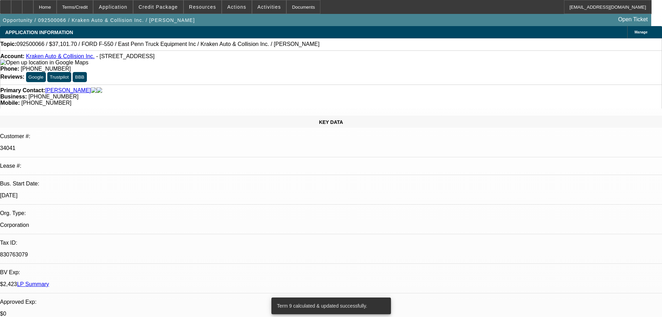
scroll to position [1147, 0]
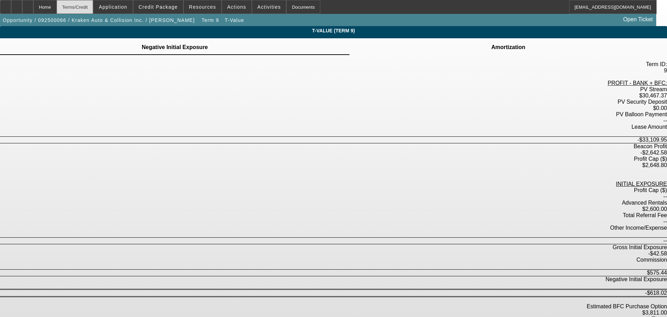
click at [86, 8] on div "Terms/Credit" at bounding box center [75, 7] width 37 height 14
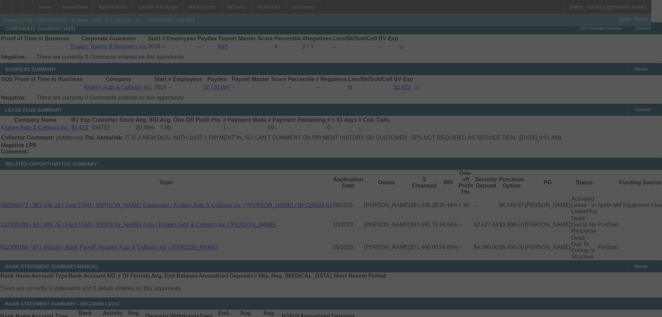
scroll to position [1103, 0]
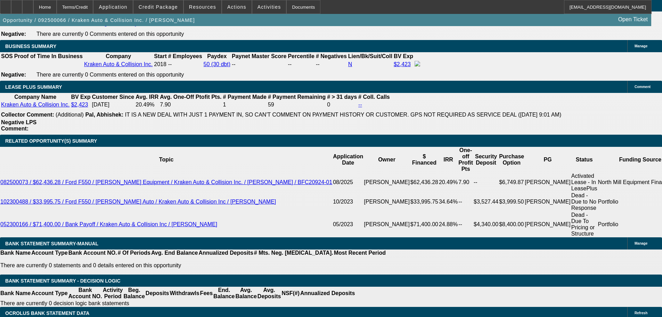
select select "0"
select select "0.1"
select select "4"
select select "0"
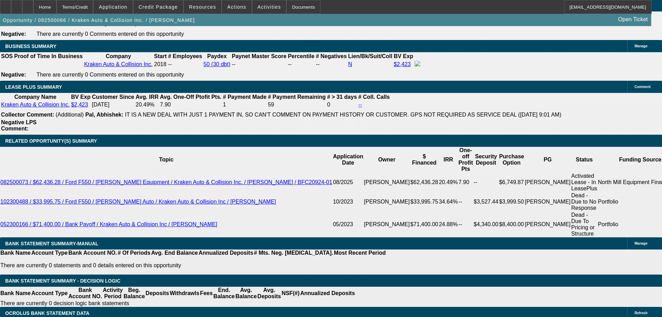
select select "0"
select select "0.1"
select select "4"
select select "0"
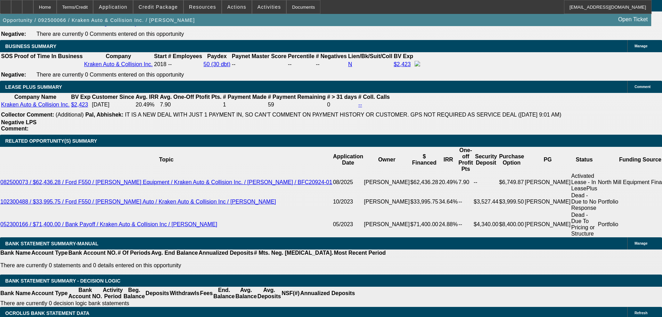
select select "0.1"
select select "4"
select select "0"
select select "0.1"
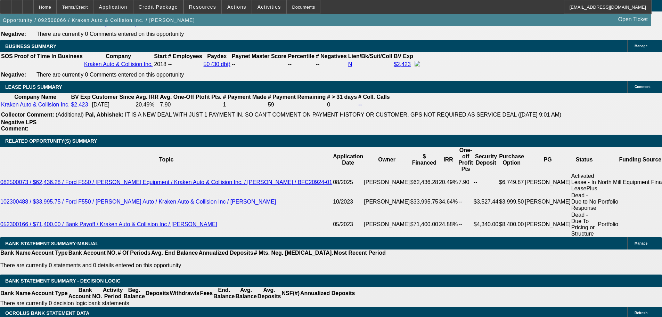
select select "4"
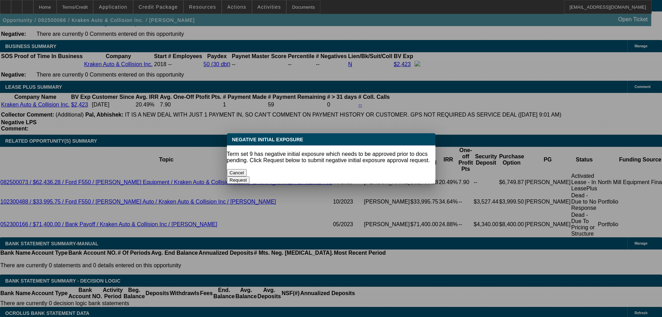
scroll to position [0, 0]
click at [238, 169] on button "Cancel" at bounding box center [237, 172] width 20 height 7
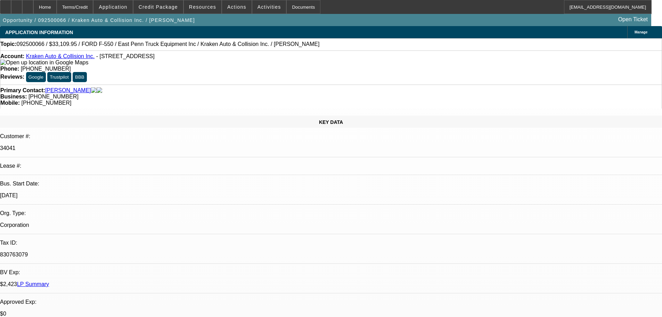
scroll to position [1103, 0]
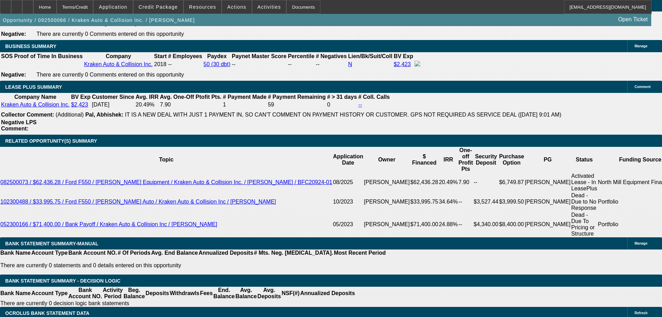
type input "3"
type input "UNKNOWN"
type input "1310"
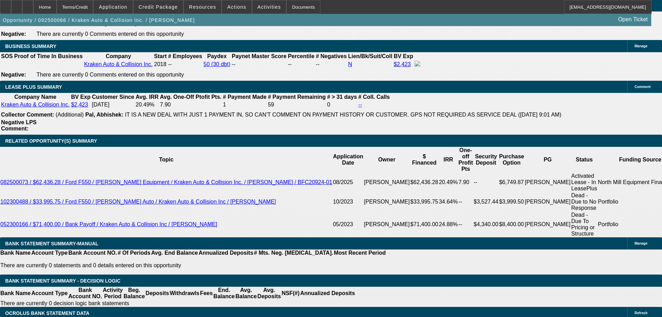
type input "13.7"
type input "$1,310.00"
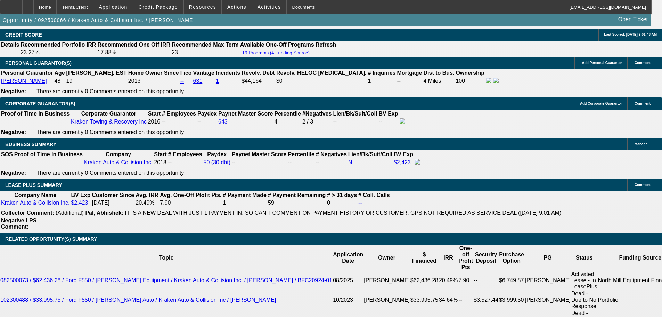
scroll to position [999, 0]
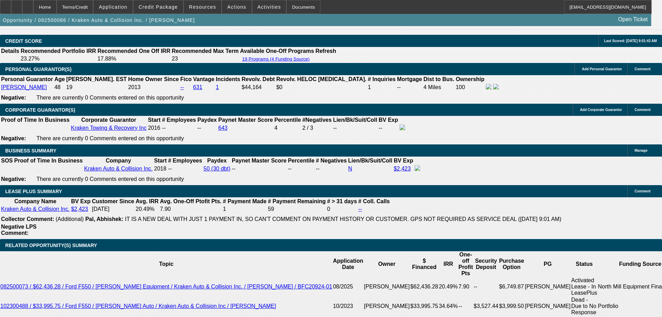
drag, startPoint x: 107, startPoint y: 133, endPoint x: 106, endPoint y: 138, distance: 4.5
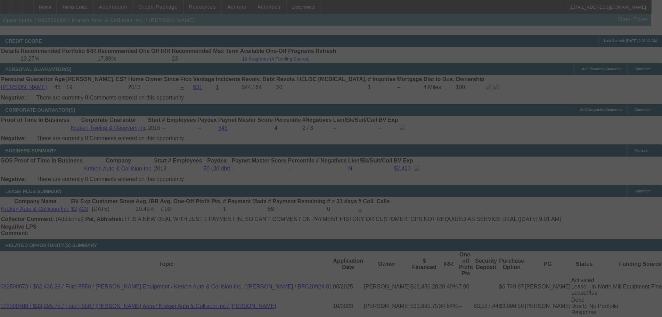
select select "0"
select select "0.1"
select select "4"
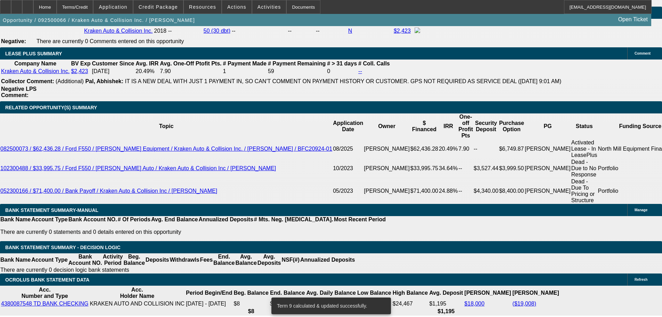
scroll to position [1207, 0]
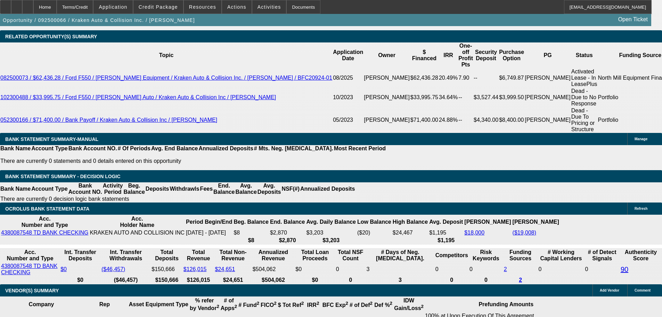
type input "13"
type input "UNKNOWN"
type input "1305"
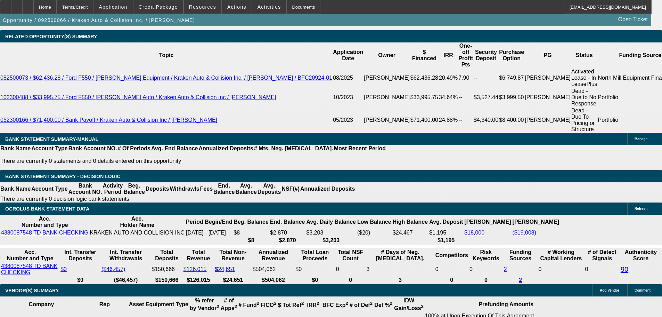
type input "13.4"
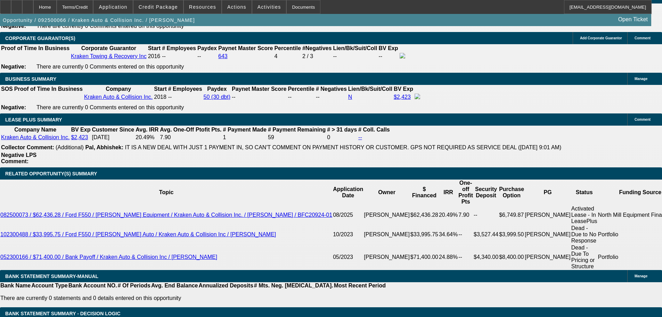
scroll to position [1034, 0]
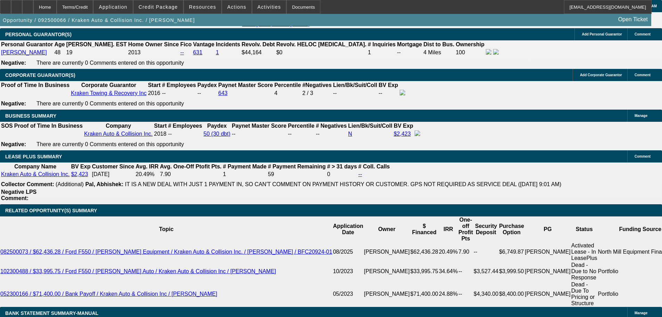
type input "$1,305.00"
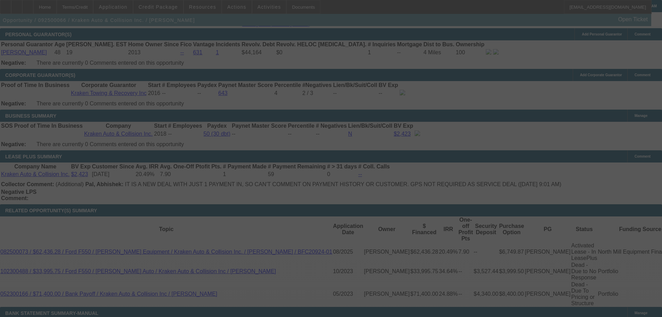
select select "0"
select select "0.1"
select select "4"
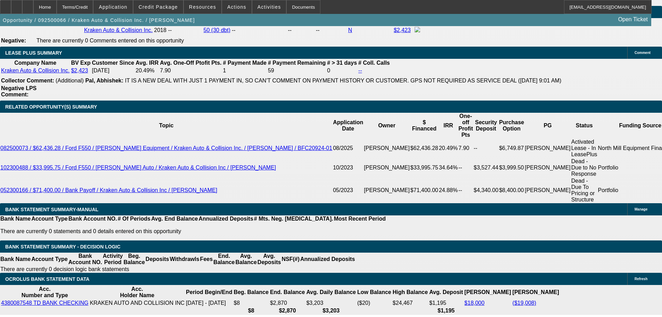
scroll to position [1103, 0]
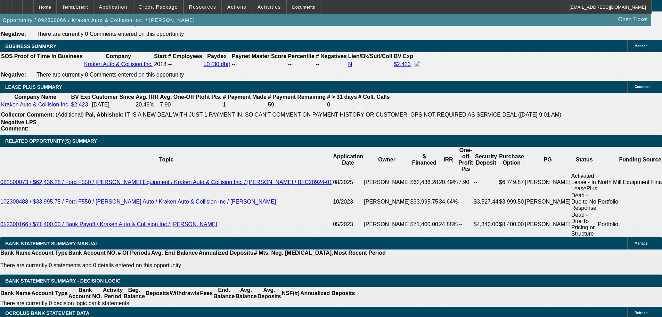
drag, startPoint x: 155, startPoint y: 95, endPoint x: 172, endPoint y: 145, distance: 52.7
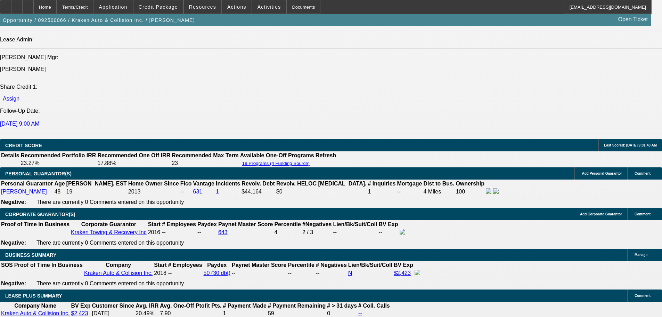
scroll to position [825, 0]
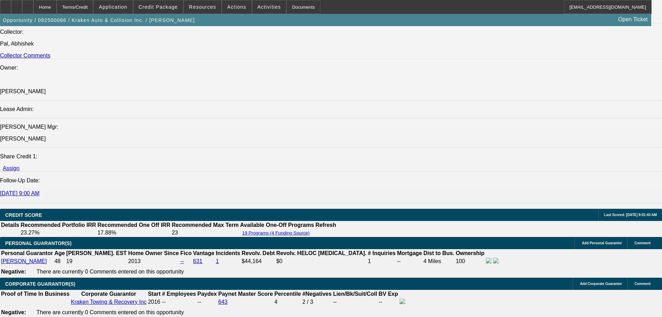
drag, startPoint x: 342, startPoint y: 24, endPoint x: 282, endPoint y: 40, distance: 62.5
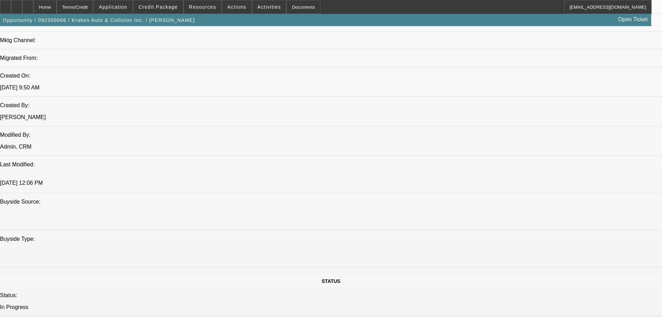
scroll to position [408, 0]
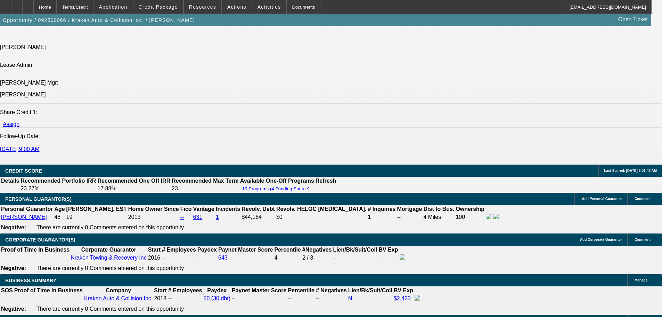
scroll to position [1043, 0]
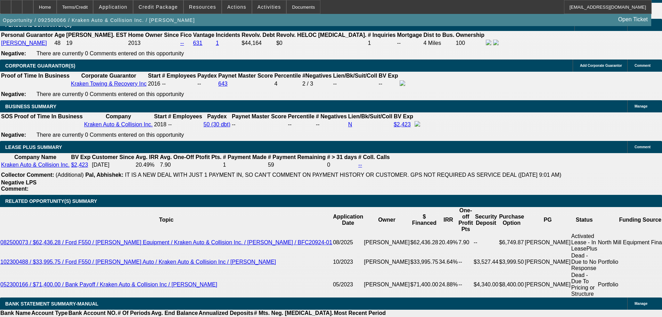
radio input "true"
type textarea "OK with numbers, wants to see truck first. Fund by end of month"
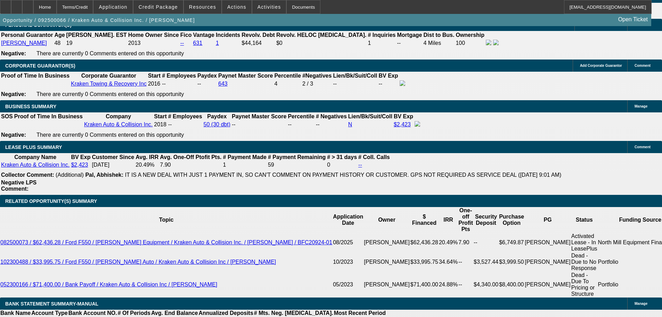
radio input "true"
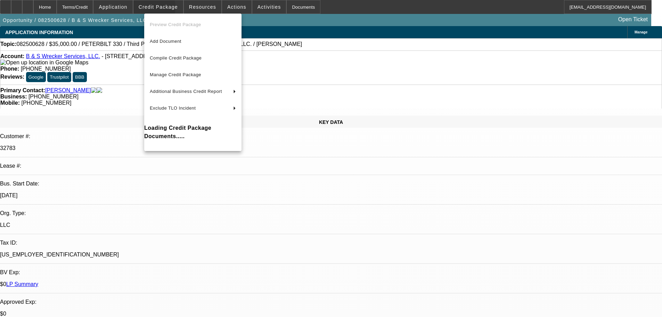
select select "0"
select select "6"
select select "0"
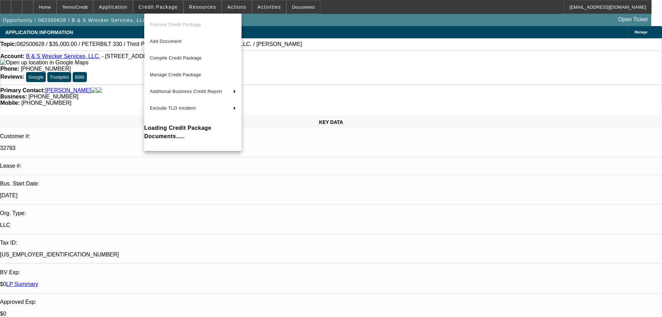
select select "0"
select select "6"
select select "0"
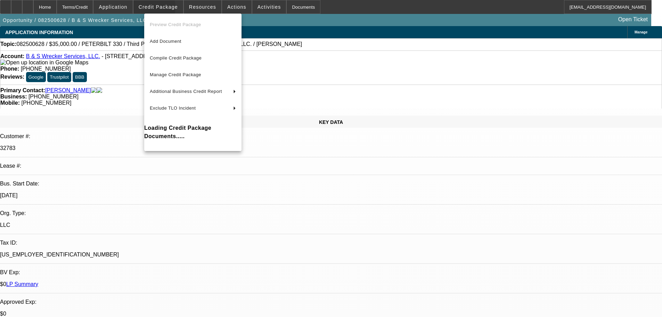
select select "0"
select select "6"
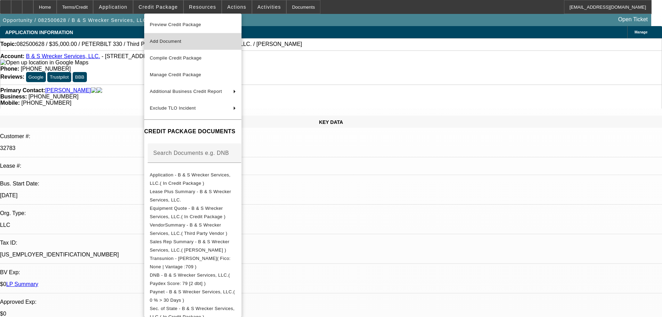
click at [176, 38] on span "Add Document" at bounding box center [193, 41] width 86 height 8
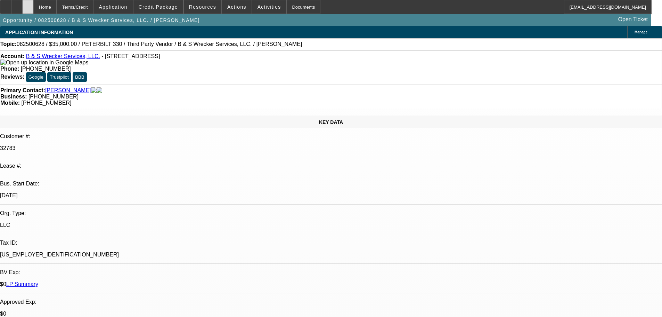
click at [33, 5] on div at bounding box center [27, 7] width 11 height 14
select select "0"
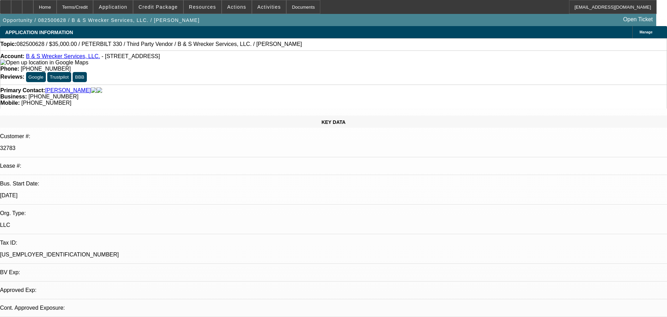
select select "0"
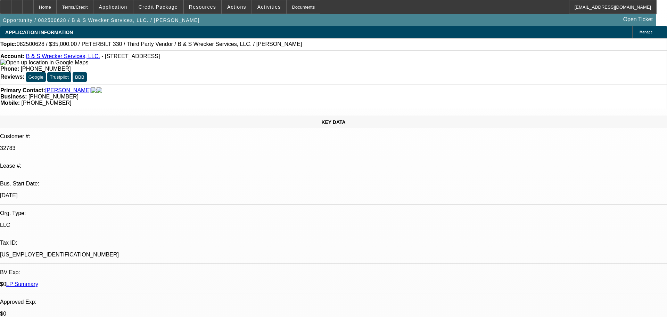
select select "1"
select select "6"
select select "1"
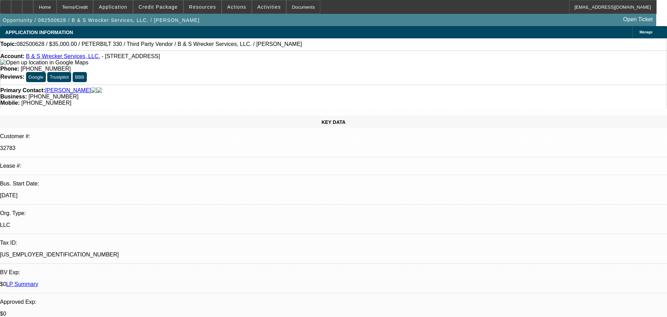
select select "6"
select select "1"
select select "6"
click at [161, 6] on span "Credit Package" at bounding box center [158, 7] width 39 height 6
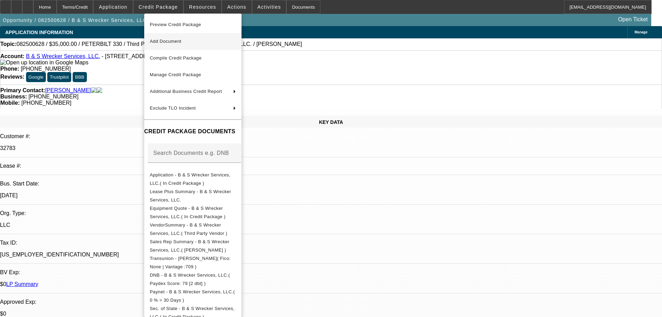
click at [179, 38] on span "Add Document" at bounding box center [193, 41] width 86 height 8
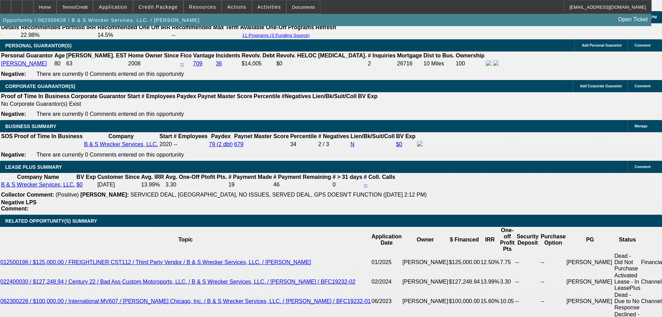
scroll to position [1147, 0]
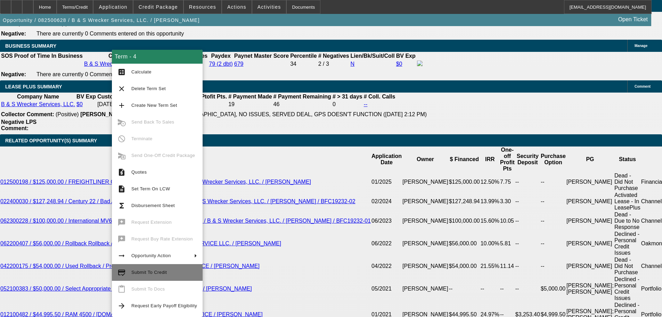
click at [149, 268] on button "credit_score Submit To Credit" at bounding box center [157, 272] width 91 height 17
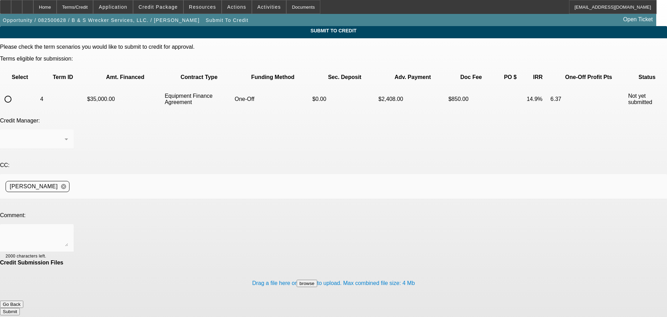
click at [15, 92] on input "radio" at bounding box center [8, 99] width 14 height 14
radio input "true"
click at [116, 164] on div at bounding box center [333, 158] width 667 height 317
click at [68, 224] on div at bounding box center [37, 238] width 63 height 28
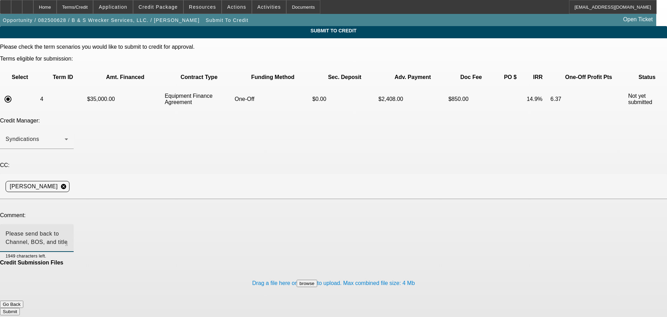
type textarea "Please send back to Channel, BOS, and title is in."
click at [20, 308] on button "Submit" at bounding box center [10, 311] width 20 height 7
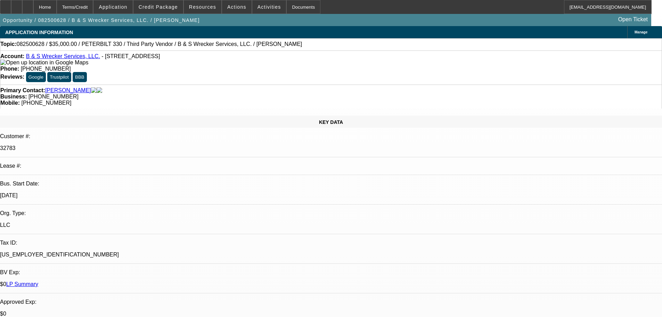
select select "0"
select select "6"
select select "0"
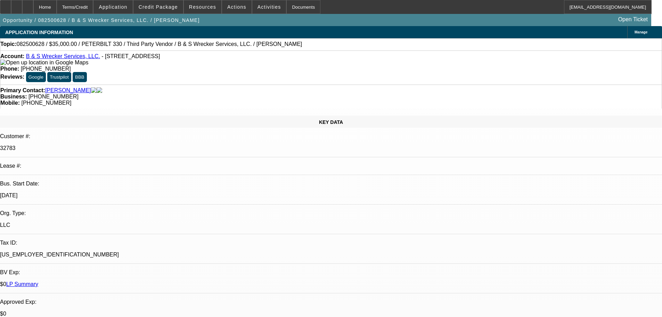
select select "0"
select select "6"
select select "0"
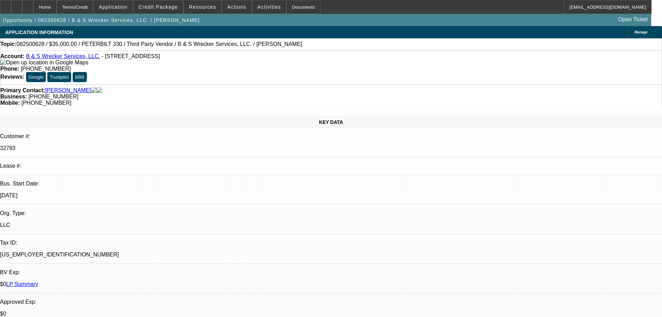
select select "0"
select select "6"
click at [33, 8] on div at bounding box center [27, 7] width 11 height 14
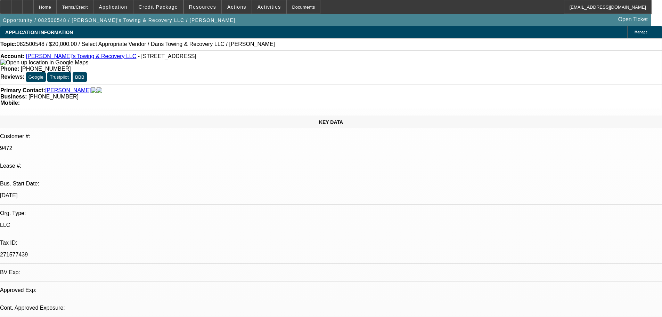
select select "0"
select select "2"
select select "0"
select select "1"
select select "2"
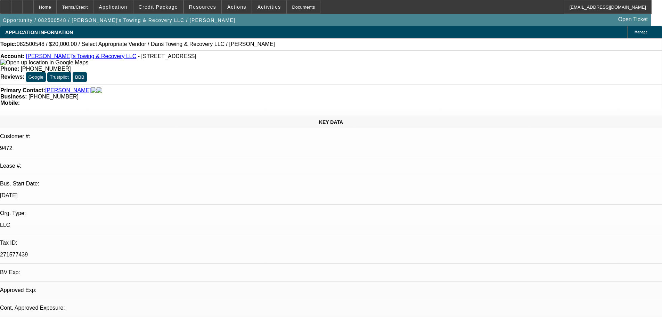
select select "6"
click at [255, 46] on div "Topic: 082500548 / $20,000.00 / Select Appropriate Vendor / Dans Towing & Recov…" at bounding box center [331, 44] width 662 height 6
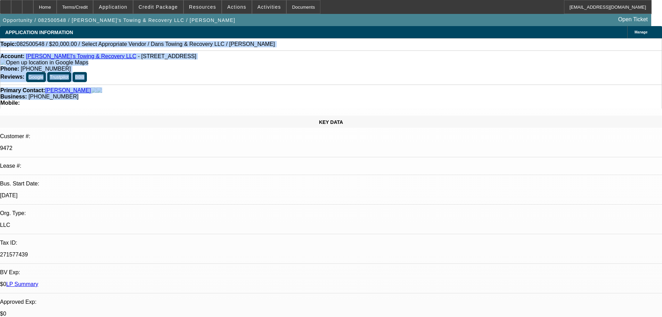
drag, startPoint x: 286, startPoint y: 76, endPoint x: 11, endPoint y: 44, distance: 276.6
click at [258, 43] on div "Topic: 082500548 / $20,000.00 / Select Appropriate Vendor / Dans Towing & Recov…" at bounding box center [331, 44] width 662 height 6
drag, startPoint x: 291, startPoint y: 79, endPoint x: 2, endPoint y: 40, distance: 292.1
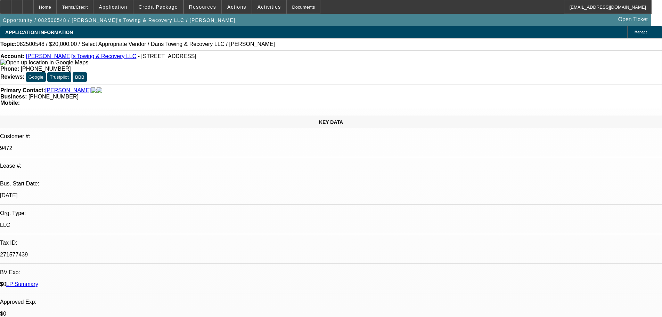
drag, startPoint x: 272, startPoint y: 40, endPoint x: 194, endPoint y: 85, distance: 89.6
click at [59, 58] on link "Dan's Towing & Recovery LLC" at bounding box center [81, 56] width 111 height 6
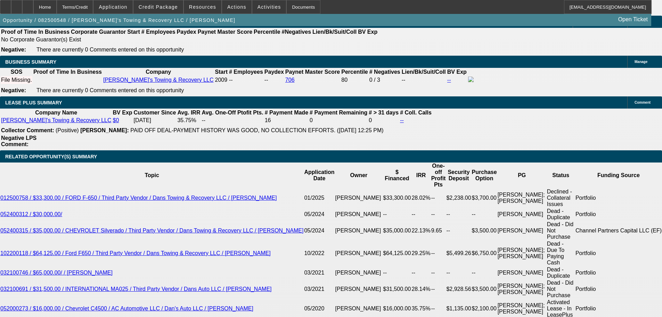
scroll to position [1147, 0]
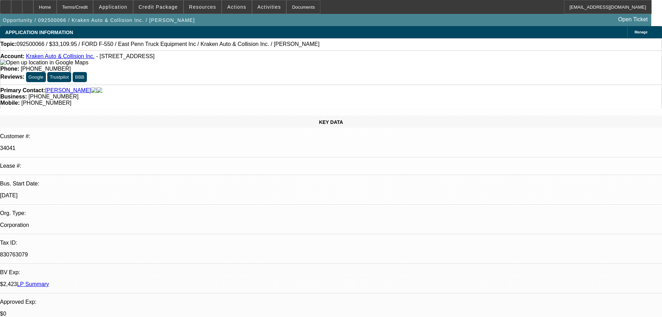
select select "0"
select select "0.1"
select select "4"
select select "0"
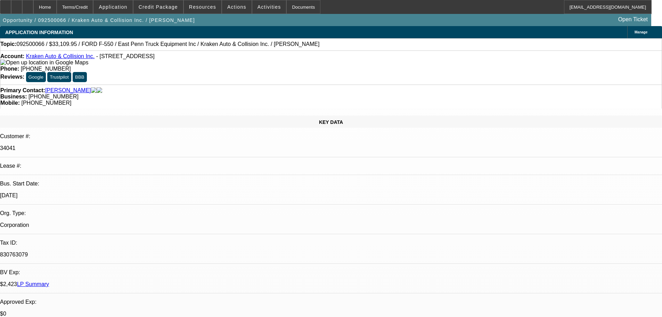
select select "0"
select select "0.1"
select select "4"
select select "0"
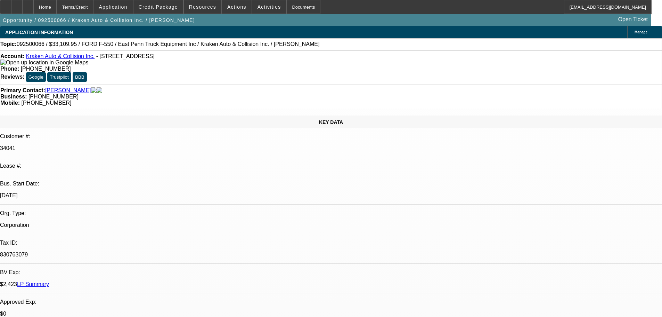
select select "0.1"
select select "4"
select select "0"
select select "0.1"
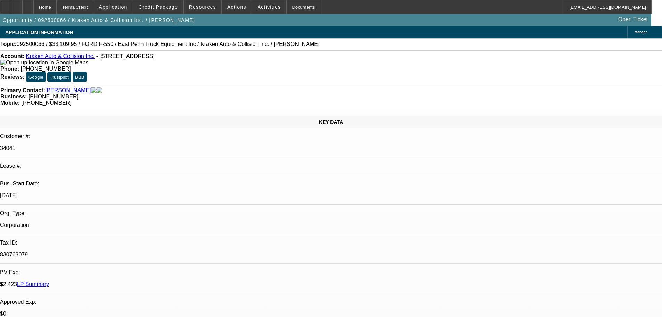
select select "4"
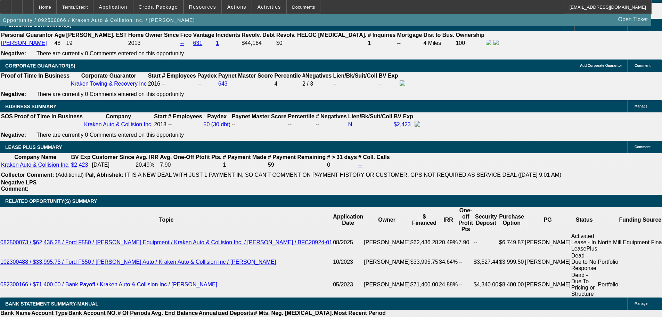
scroll to position [1217, 0]
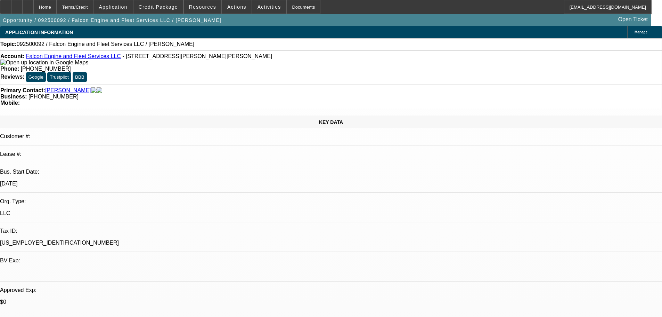
select select "0"
select select "2"
select select "0.1"
select select "4"
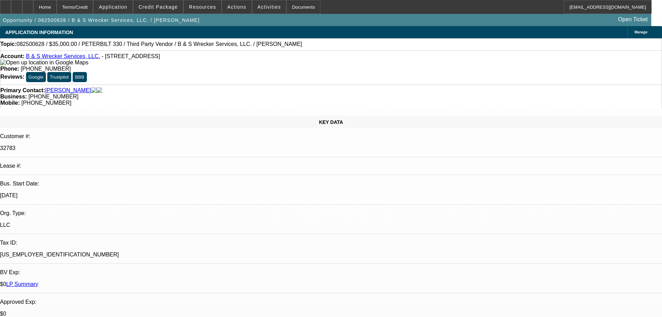
select select "0"
select select "6"
select select "0"
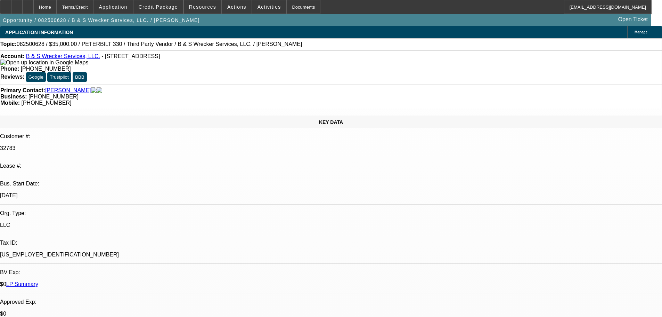
select select "0"
select select "6"
select select "0"
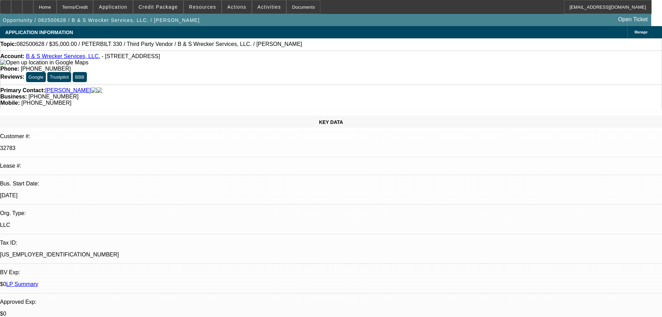
select select "0"
select select "6"
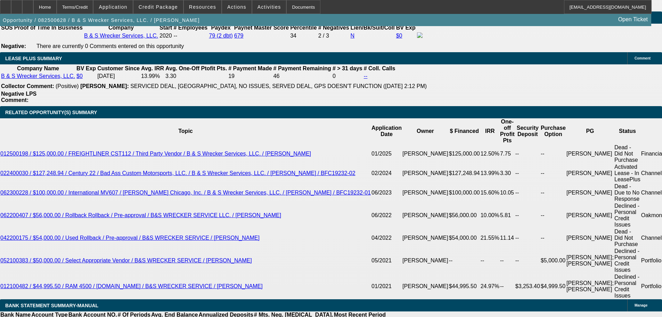
scroll to position [1078, 0]
